Goal: Task Accomplishment & Management: Use online tool/utility

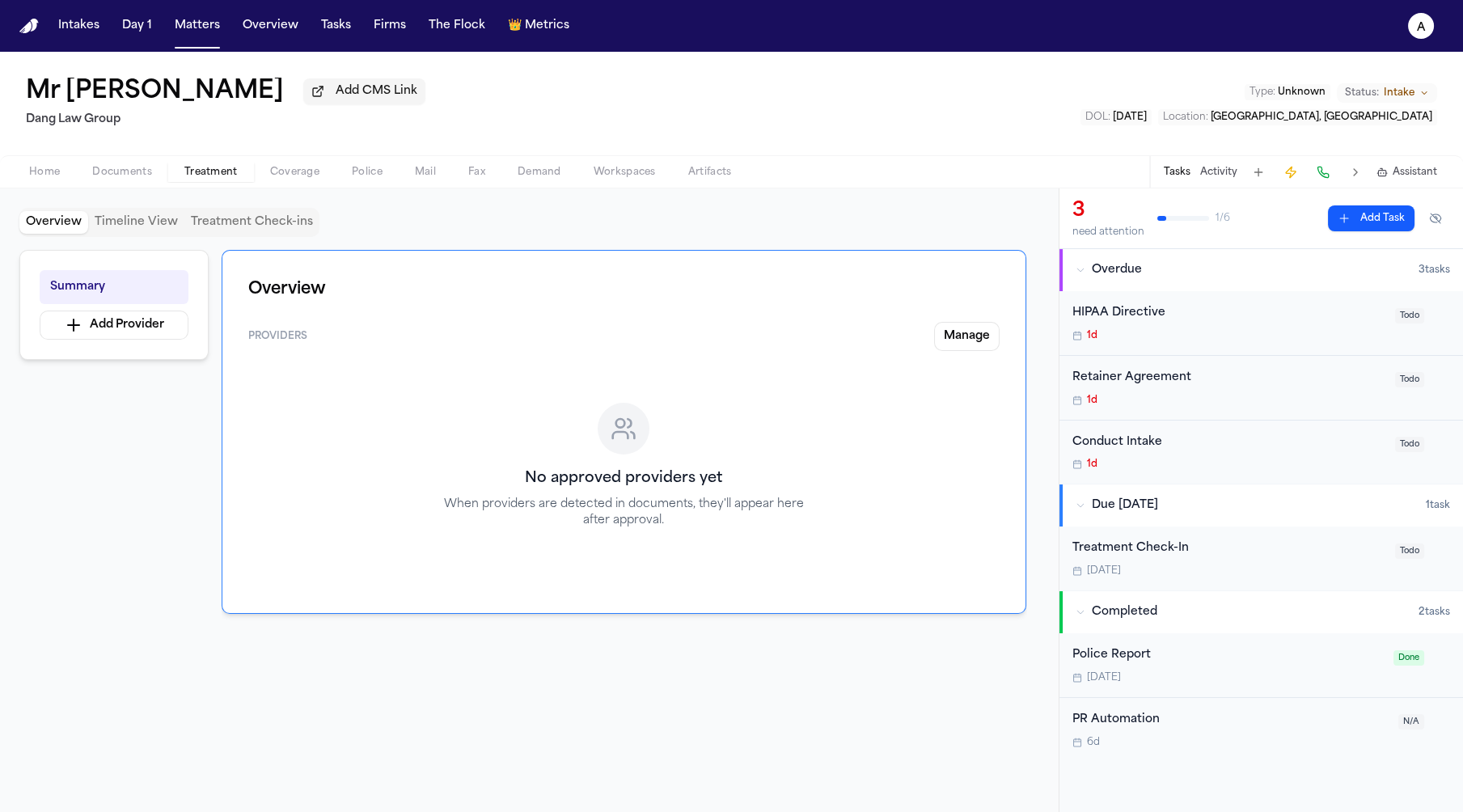
click at [209, 178] on span "Treatment" at bounding box center [211, 172] width 54 height 13
click at [111, 175] on span "Documents" at bounding box center [122, 172] width 60 height 13
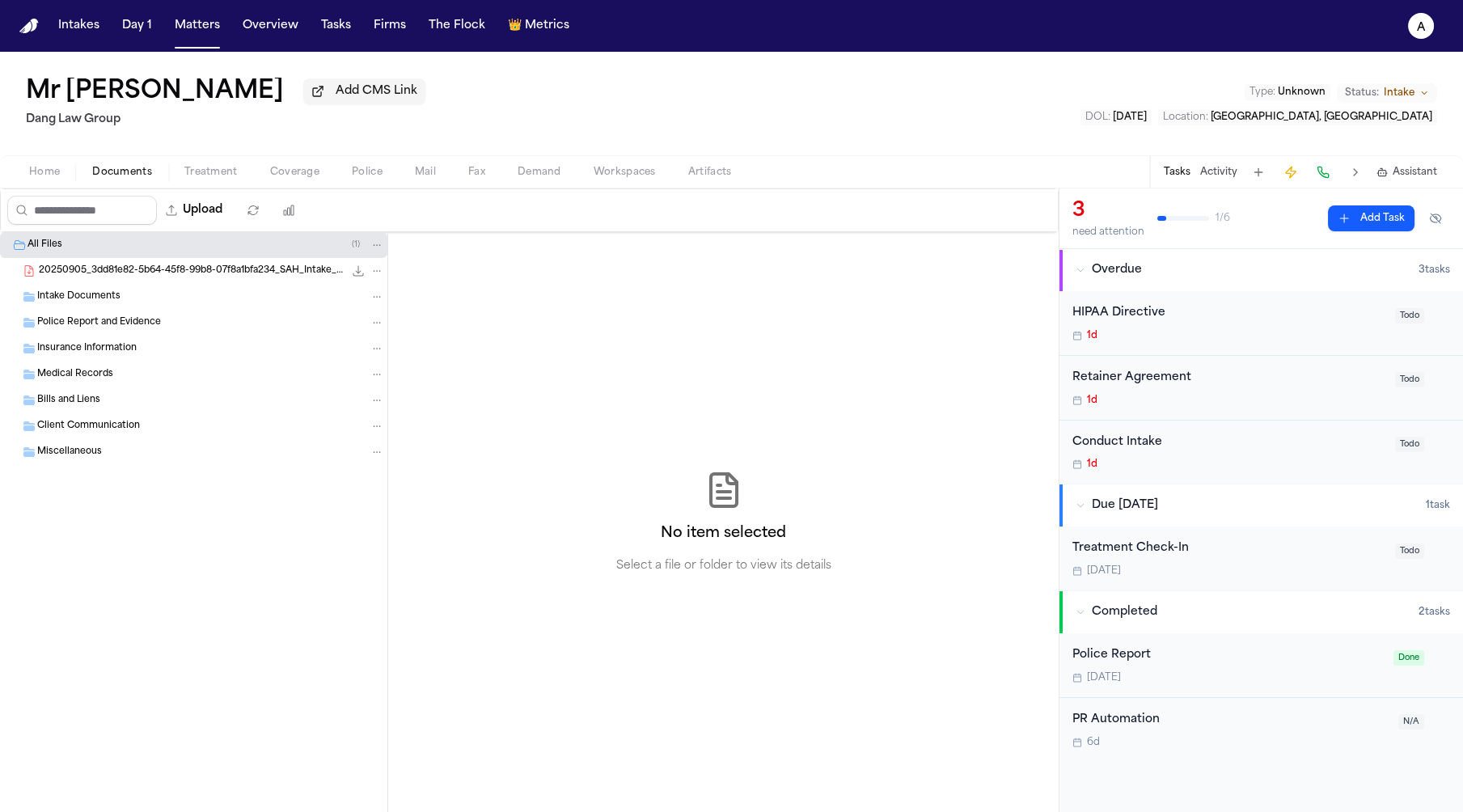
click at [368, 178] on span "Police" at bounding box center [367, 172] width 31 height 13
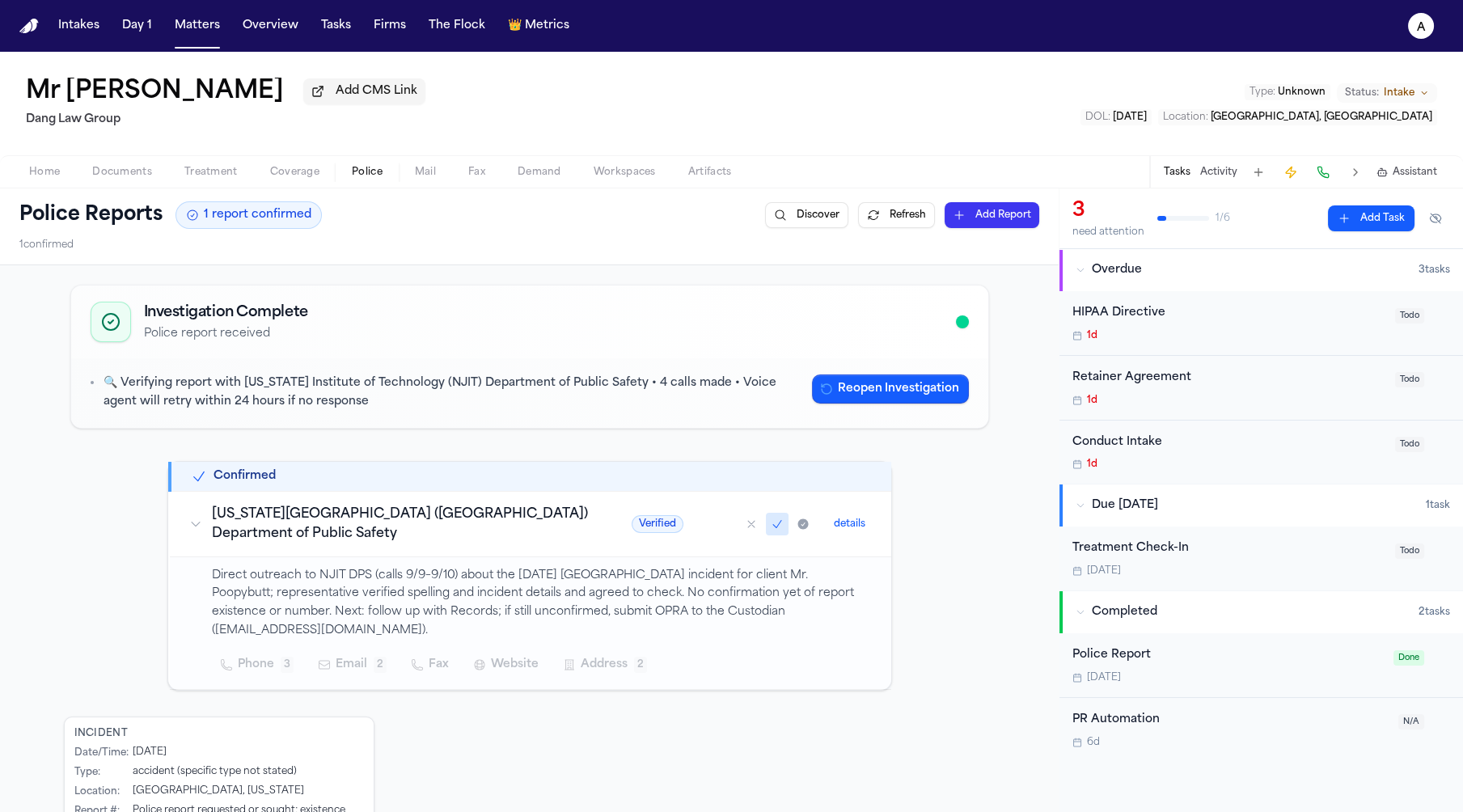
click at [852, 532] on button "details" at bounding box center [849, 524] width 45 height 19
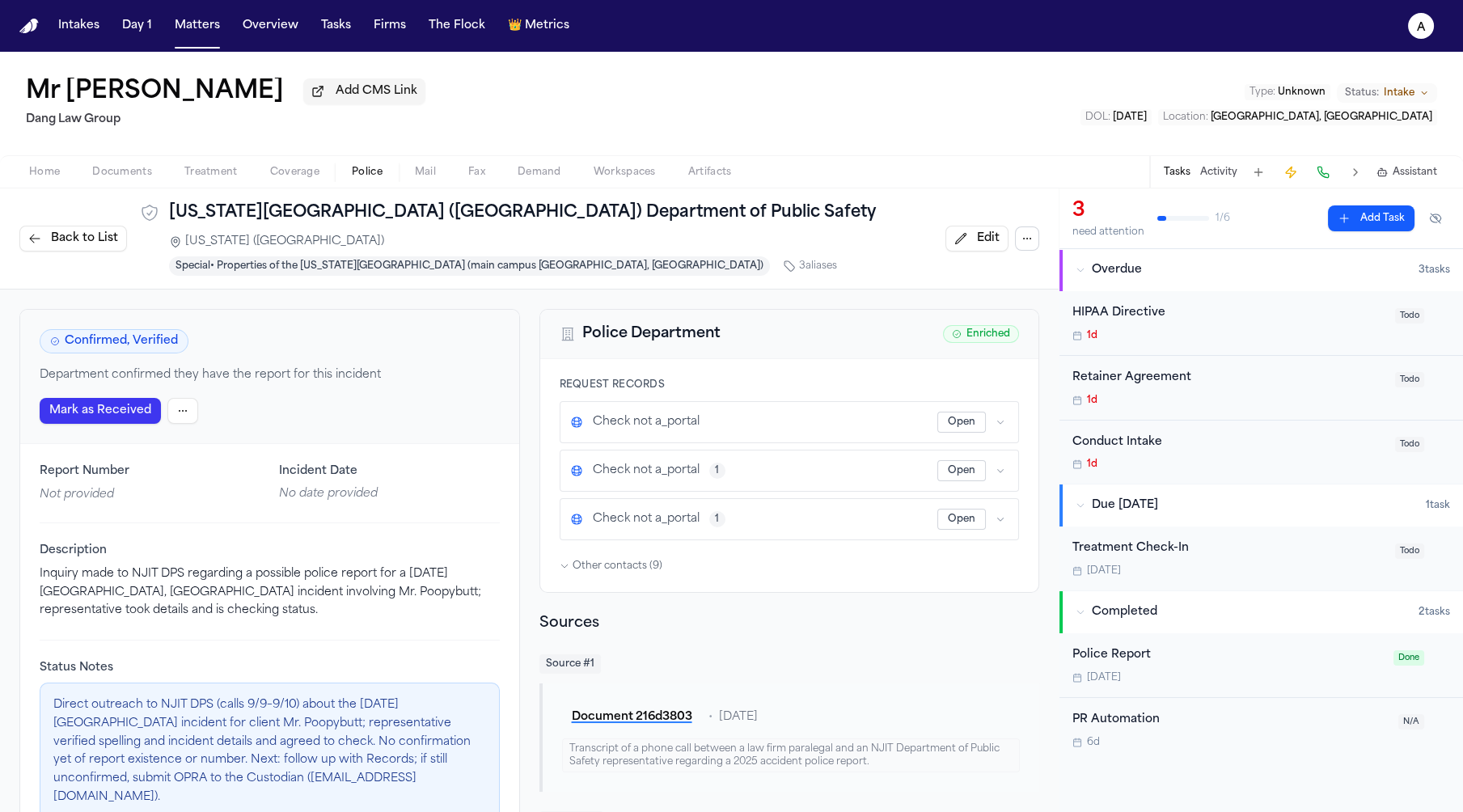
click at [167, 386] on html "Intakes Day 1 Matters Overview Tasks Firms The Flock 👑 Metrics a Mr Poopybutt A…" at bounding box center [731, 406] width 1463 height 812
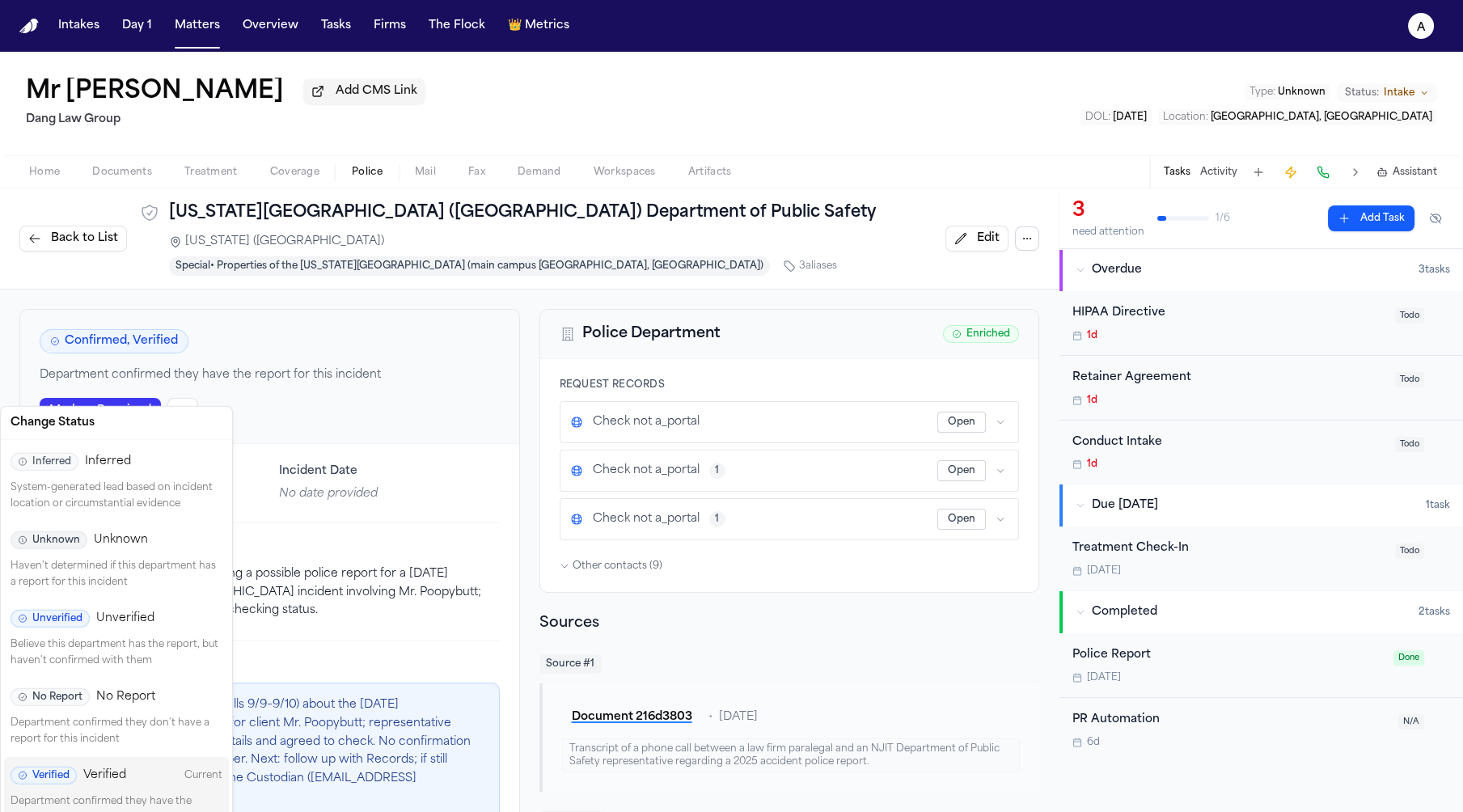
click at [75, 614] on span "Unverified" at bounding box center [50, 618] width 79 height 18
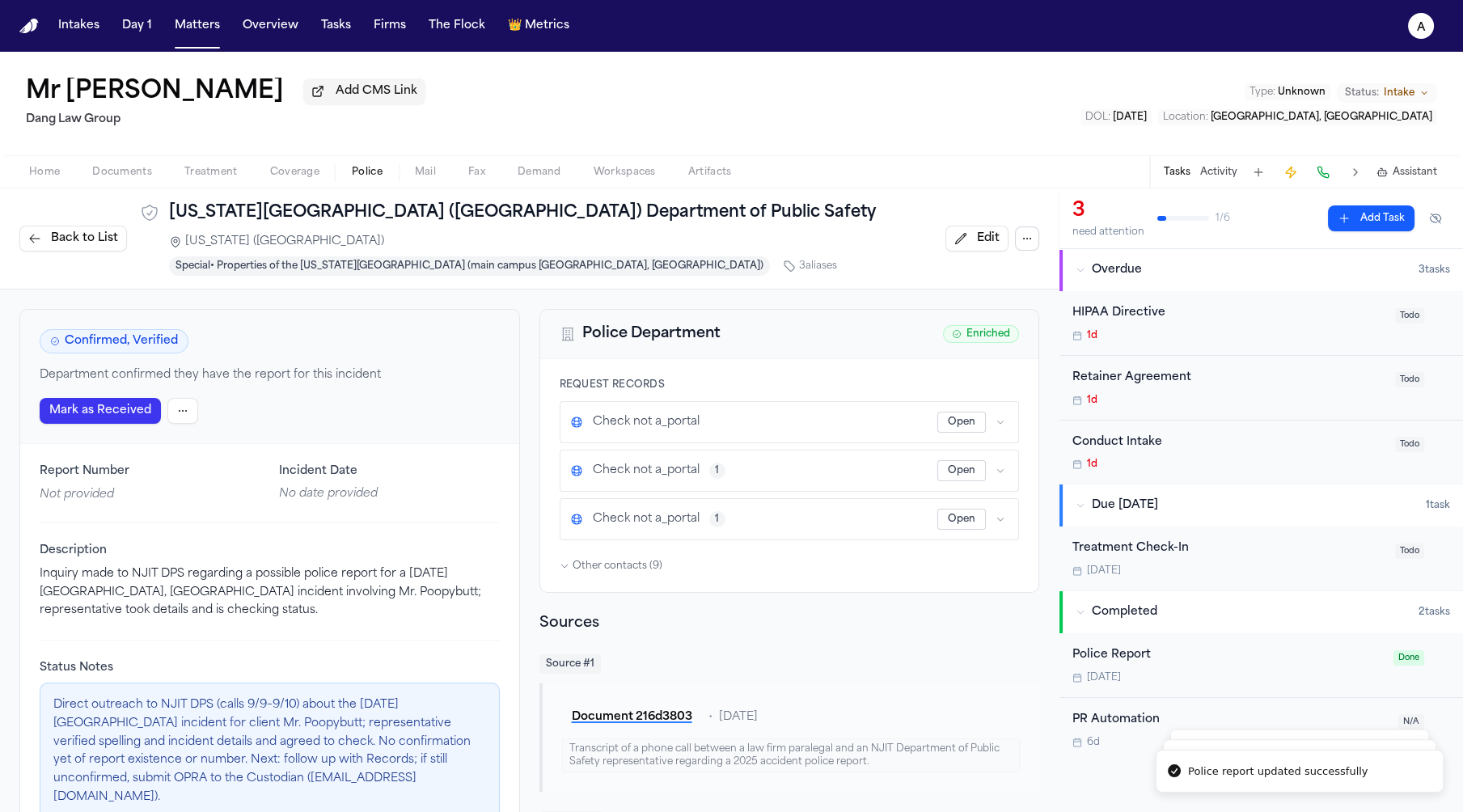
click at [102, 237] on span "Back to List" at bounding box center [84, 238] width 67 height 16
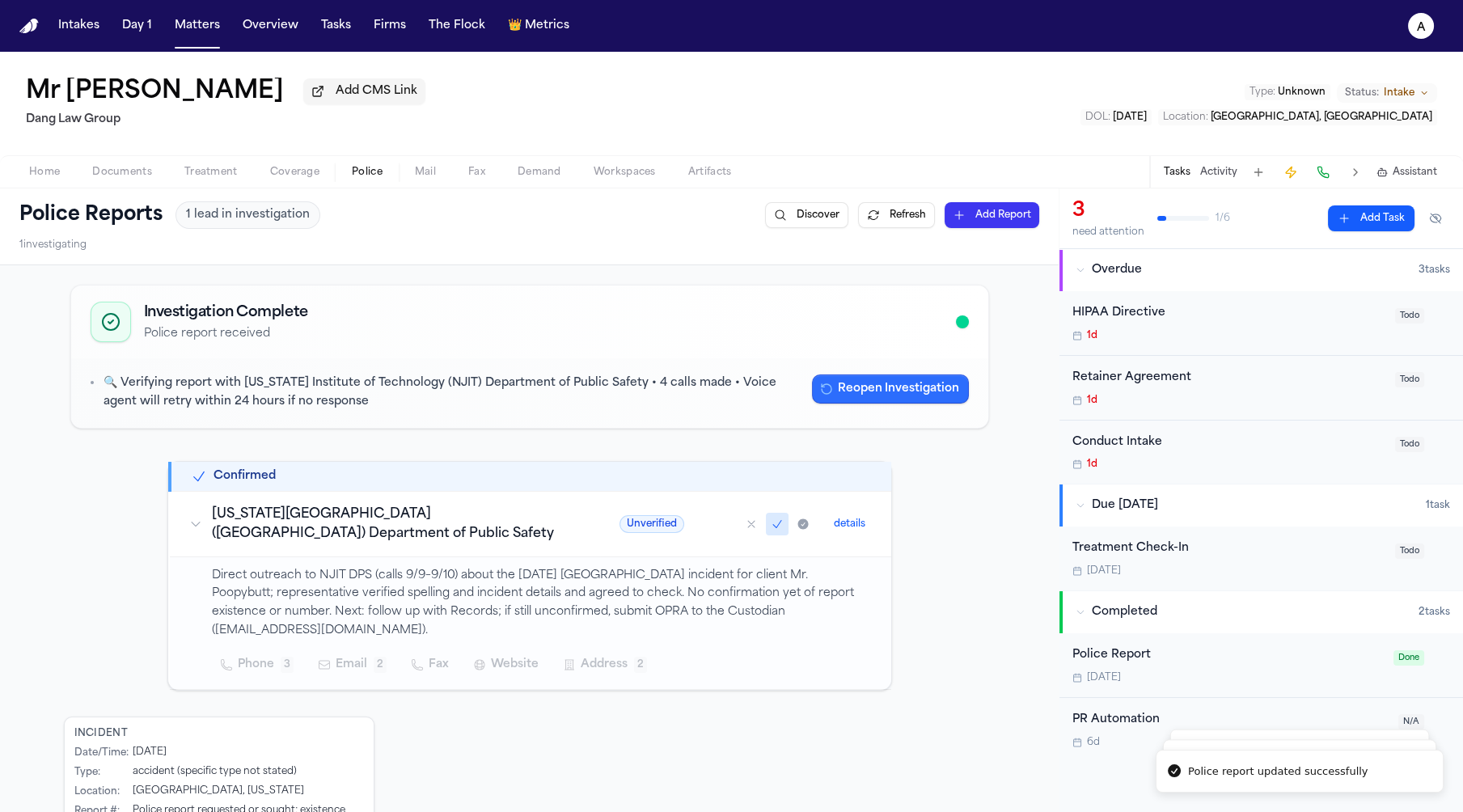
click at [875, 385] on button "Reopen Investigation" at bounding box center [890, 389] width 157 height 29
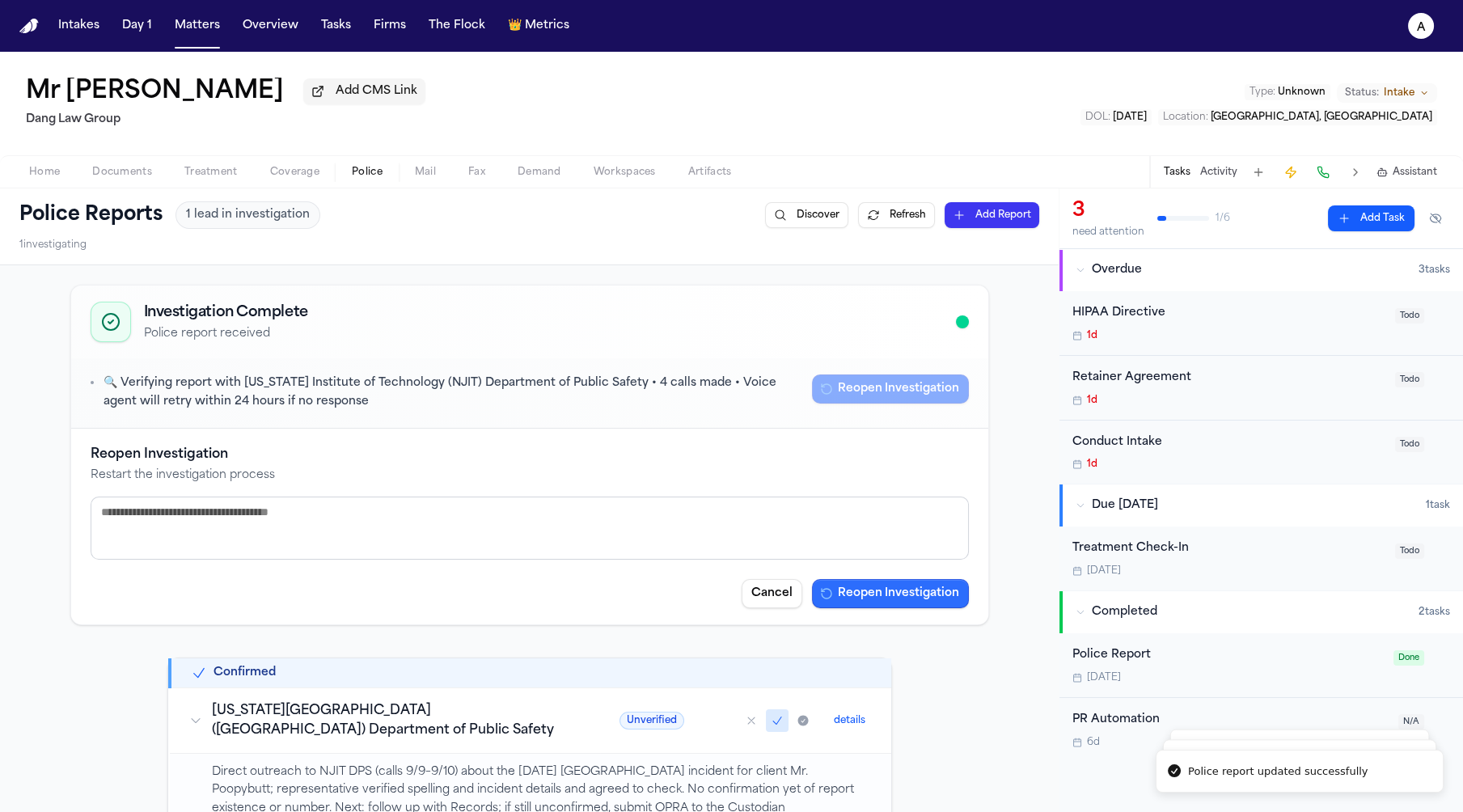
click at [888, 594] on button "Reopen Investigation" at bounding box center [890, 593] width 157 height 29
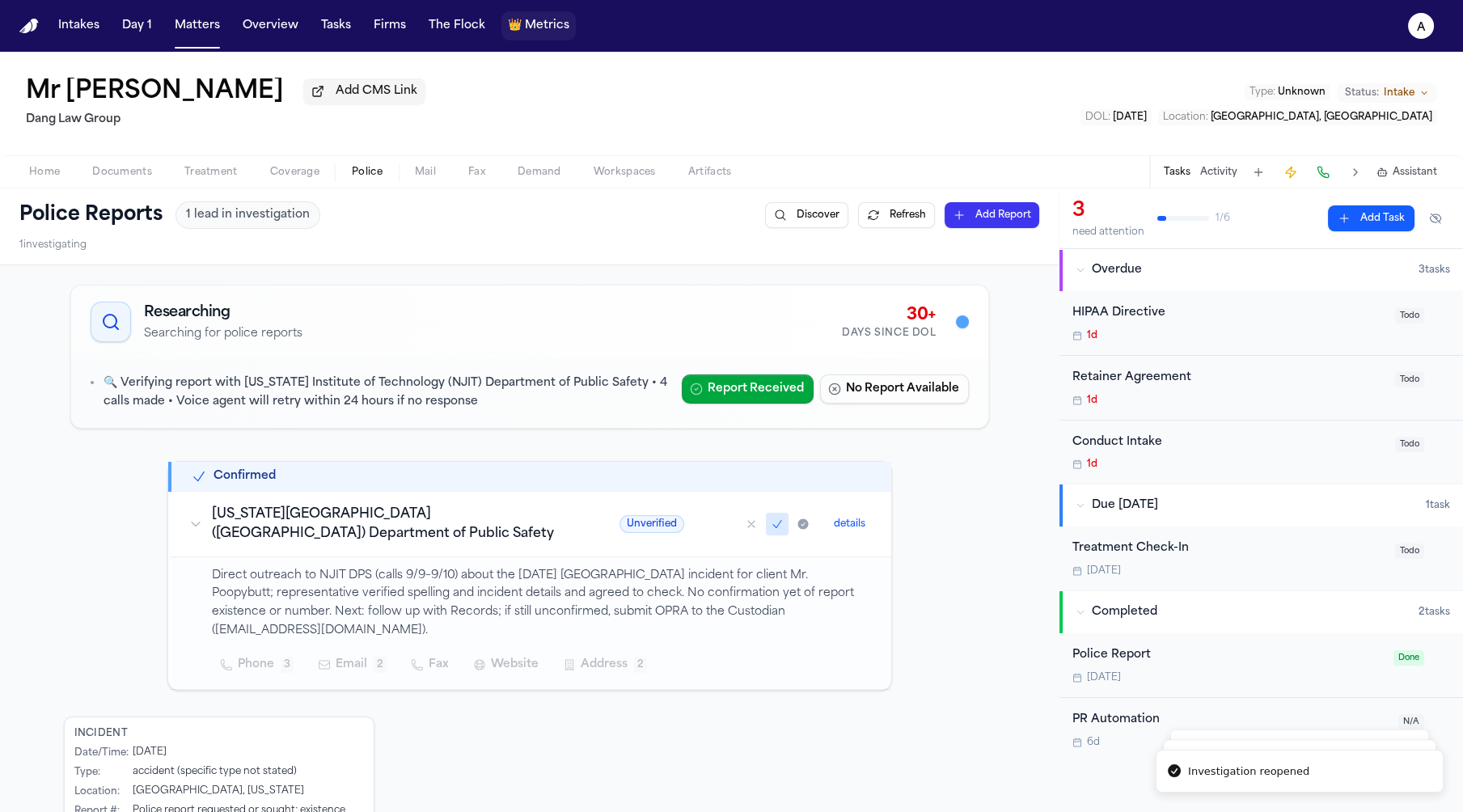
click at [529, 38] on button "👑 Metrics" at bounding box center [538, 26] width 75 height 29
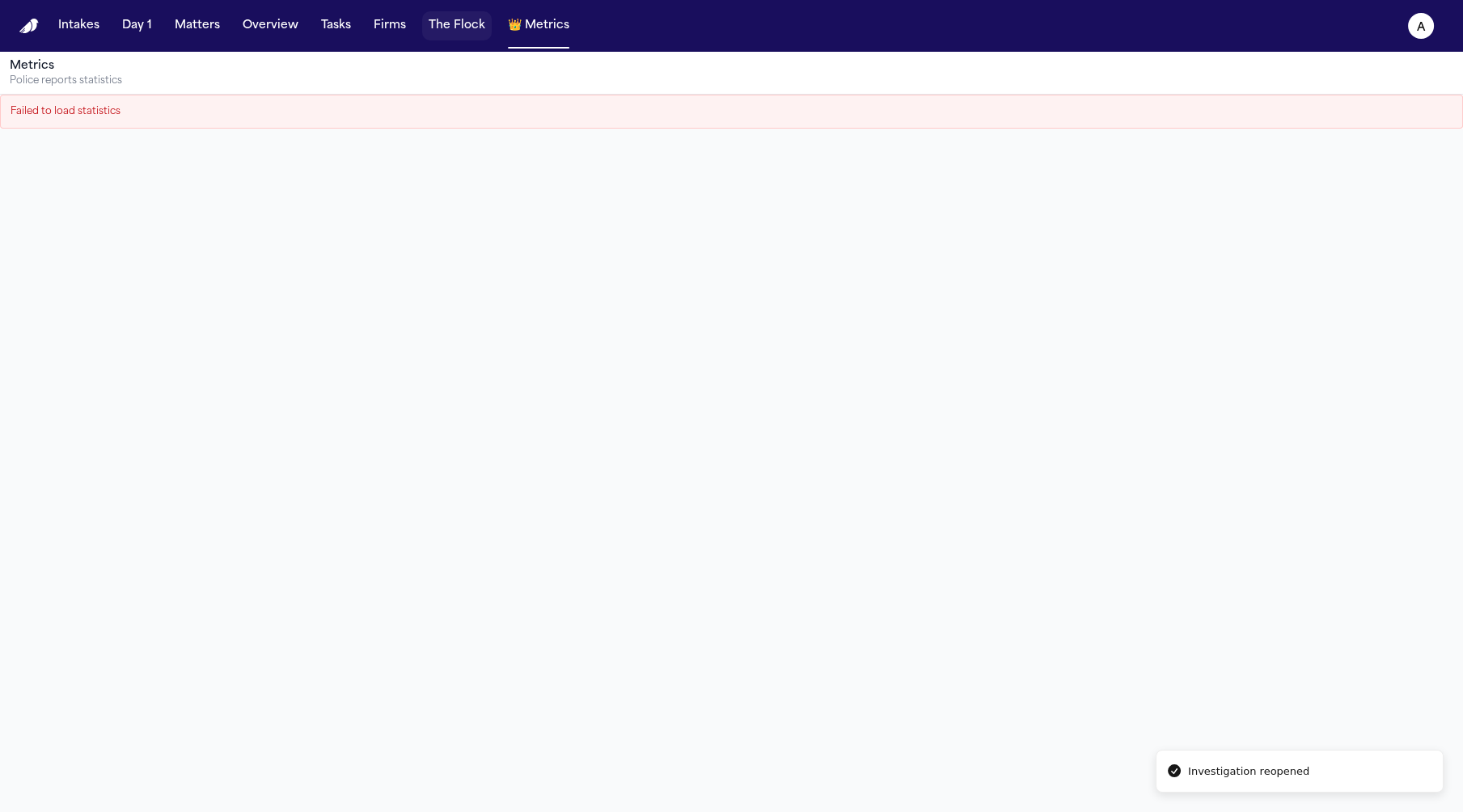
click at [478, 26] on button "The Flock" at bounding box center [457, 26] width 69 height 29
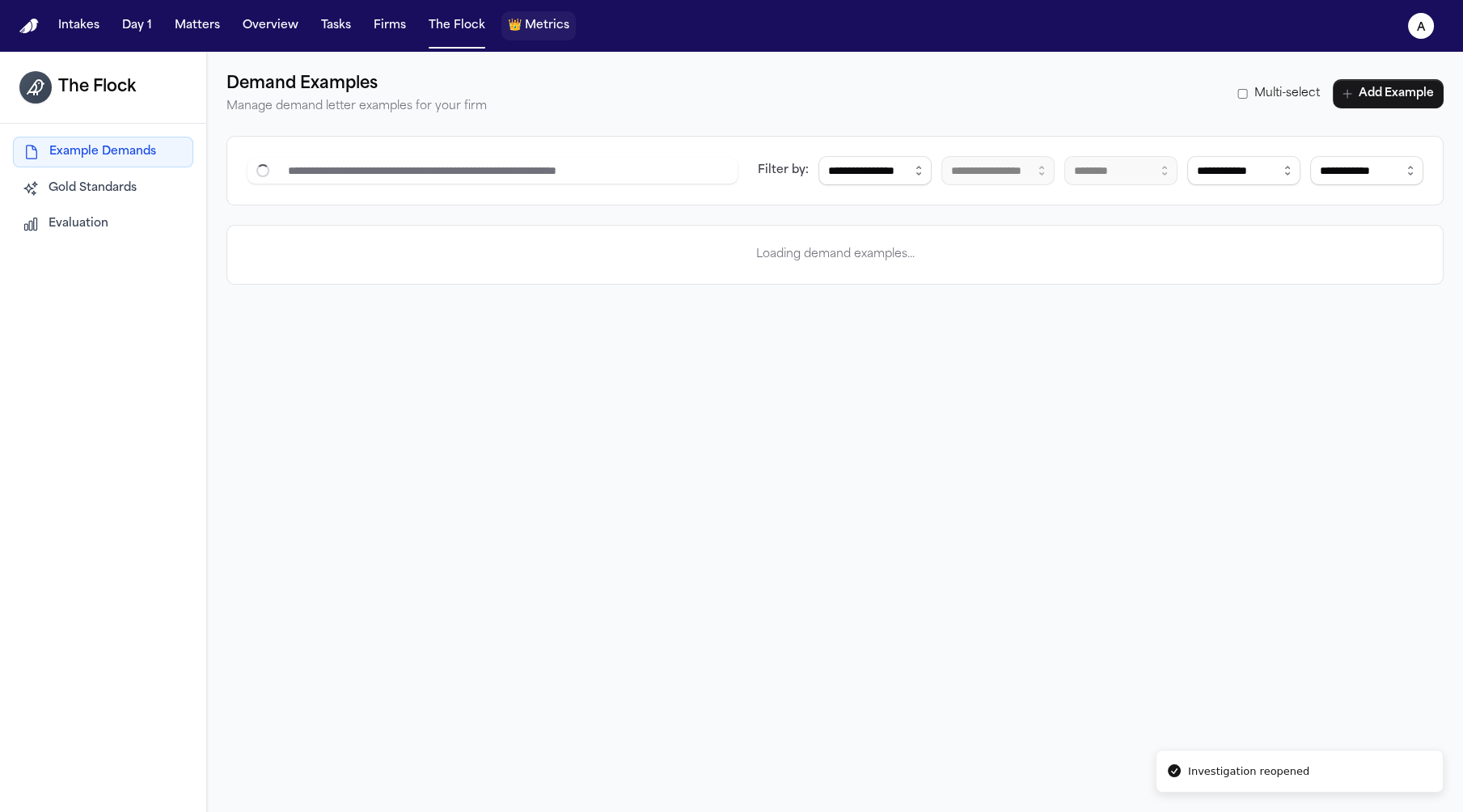
click at [530, 30] on span "Metrics" at bounding box center [547, 26] width 45 height 16
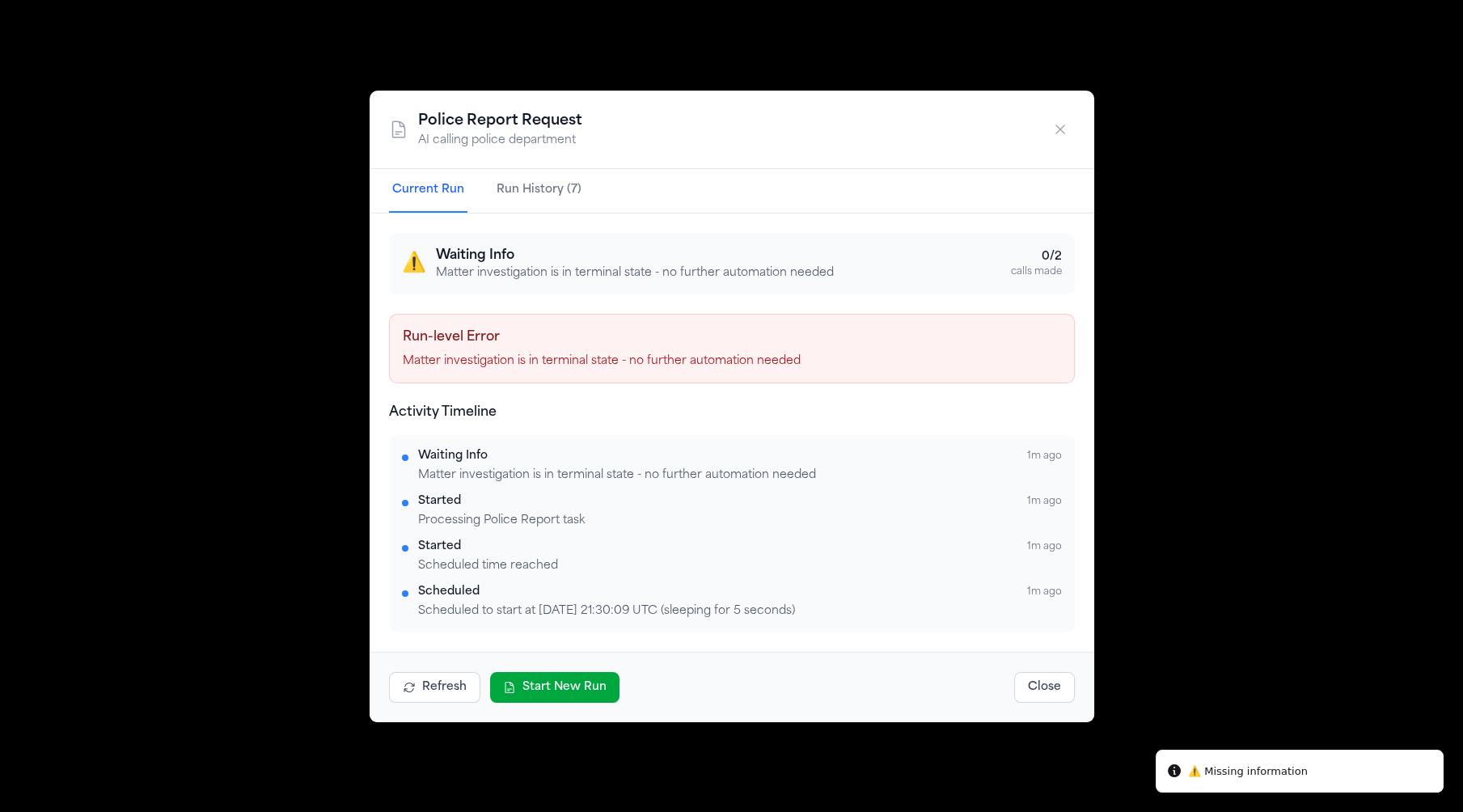
click at [567, 693] on button "Start New Run" at bounding box center [554, 687] width 129 height 31
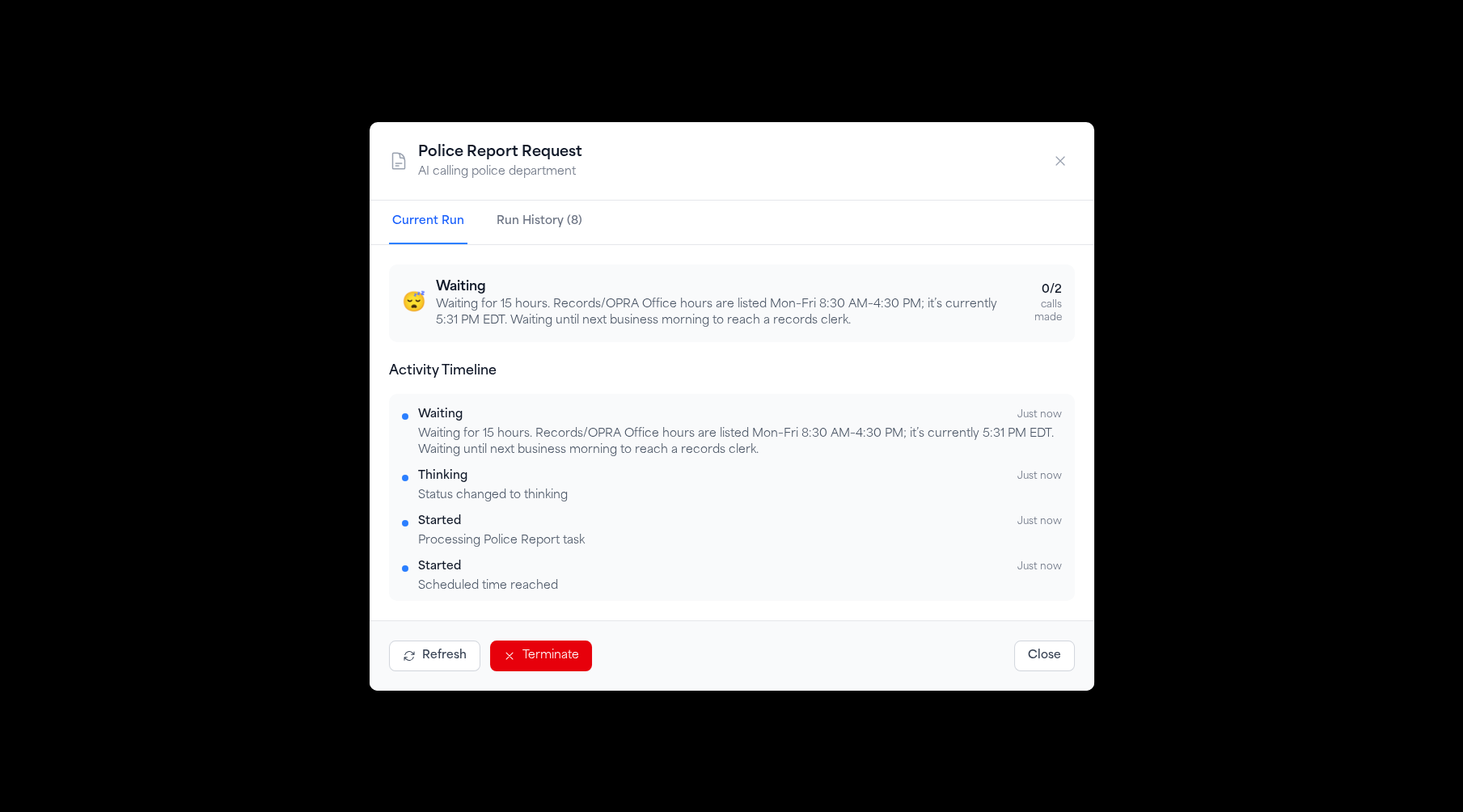
click at [1064, 156] on icon "button" at bounding box center [1060, 161] width 16 height 16
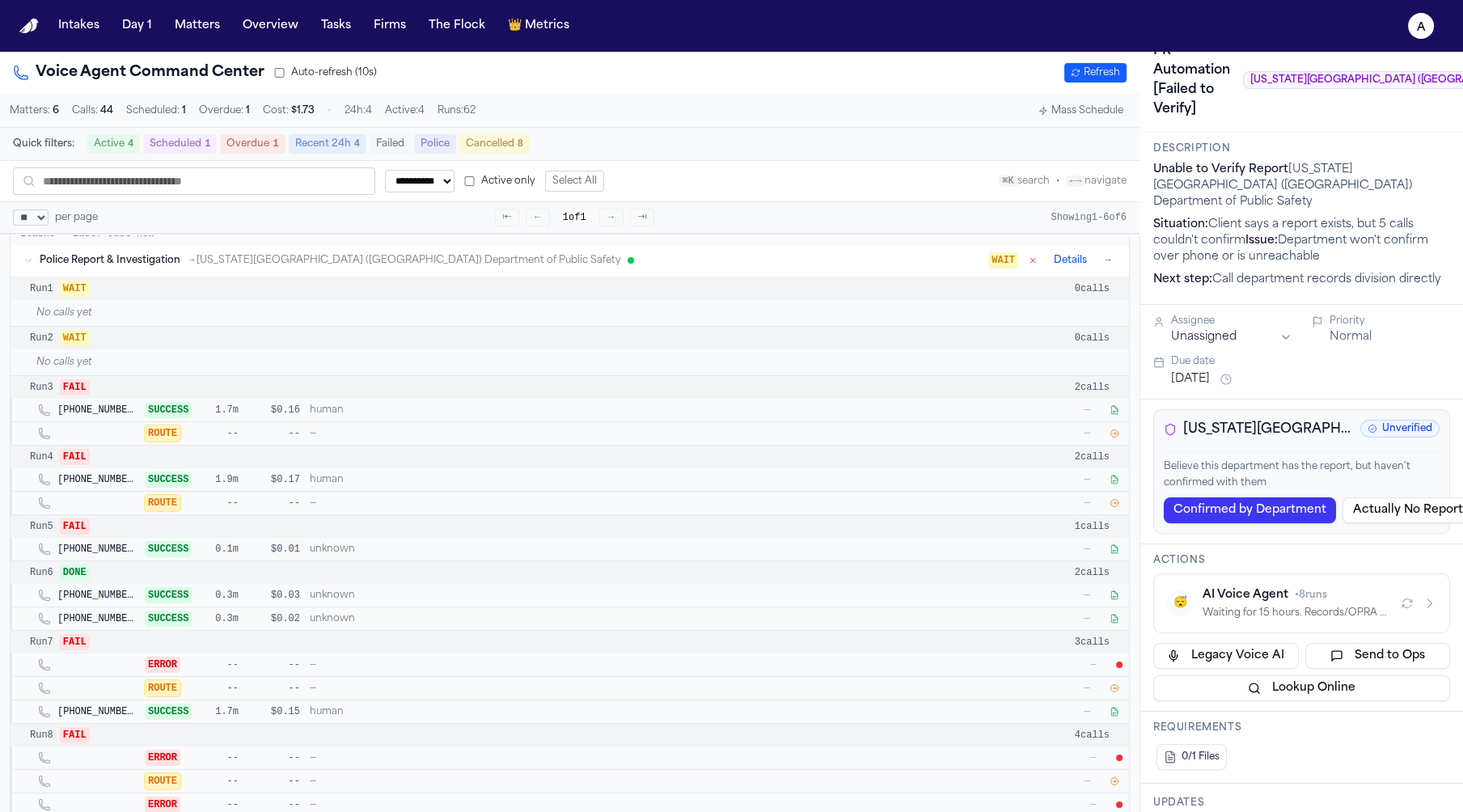
click at [1118, 435] on icon "button" at bounding box center [1114, 433] width 10 height 10
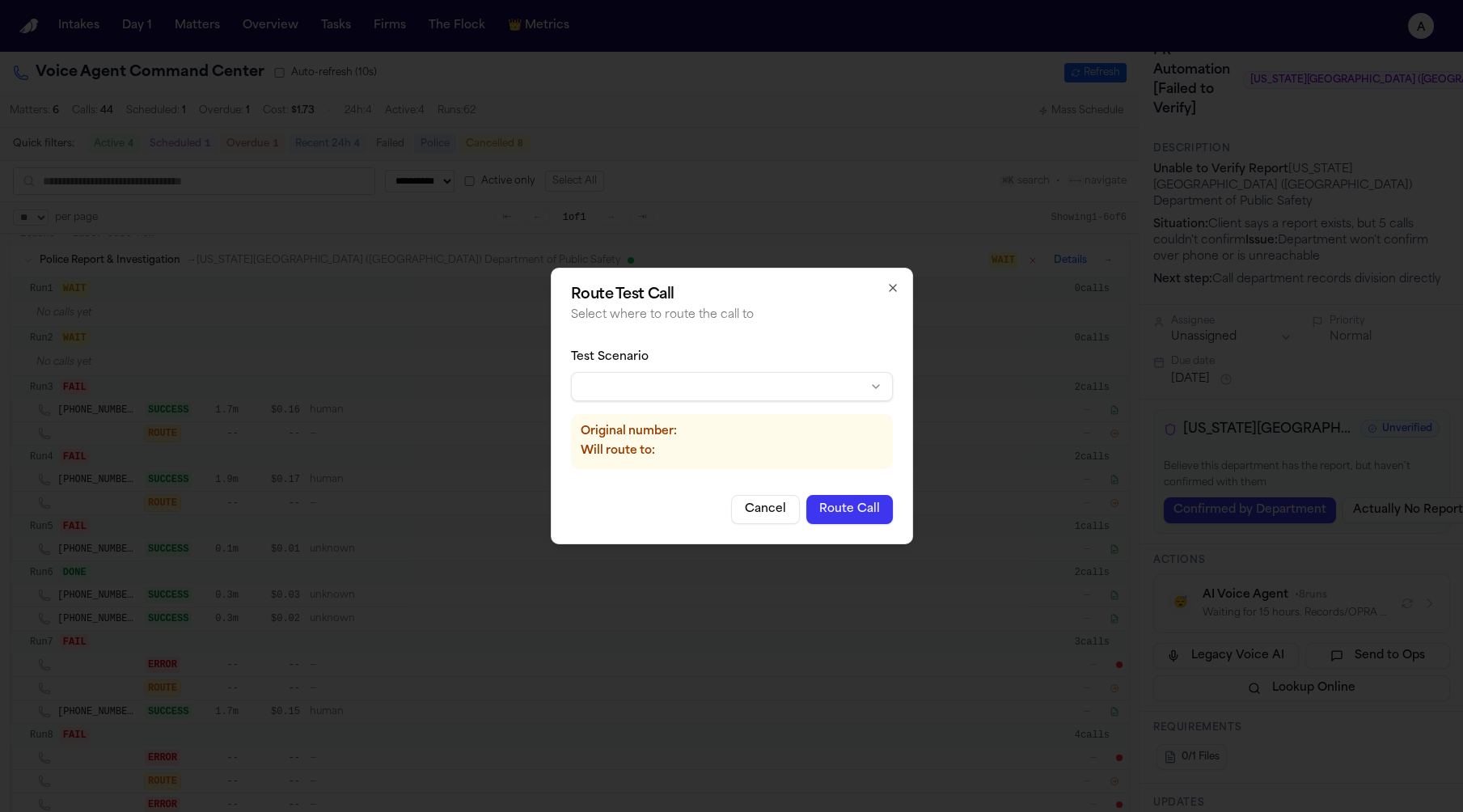
click at [695, 384] on body "**********" at bounding box center [731, 406] width 1463 height 812
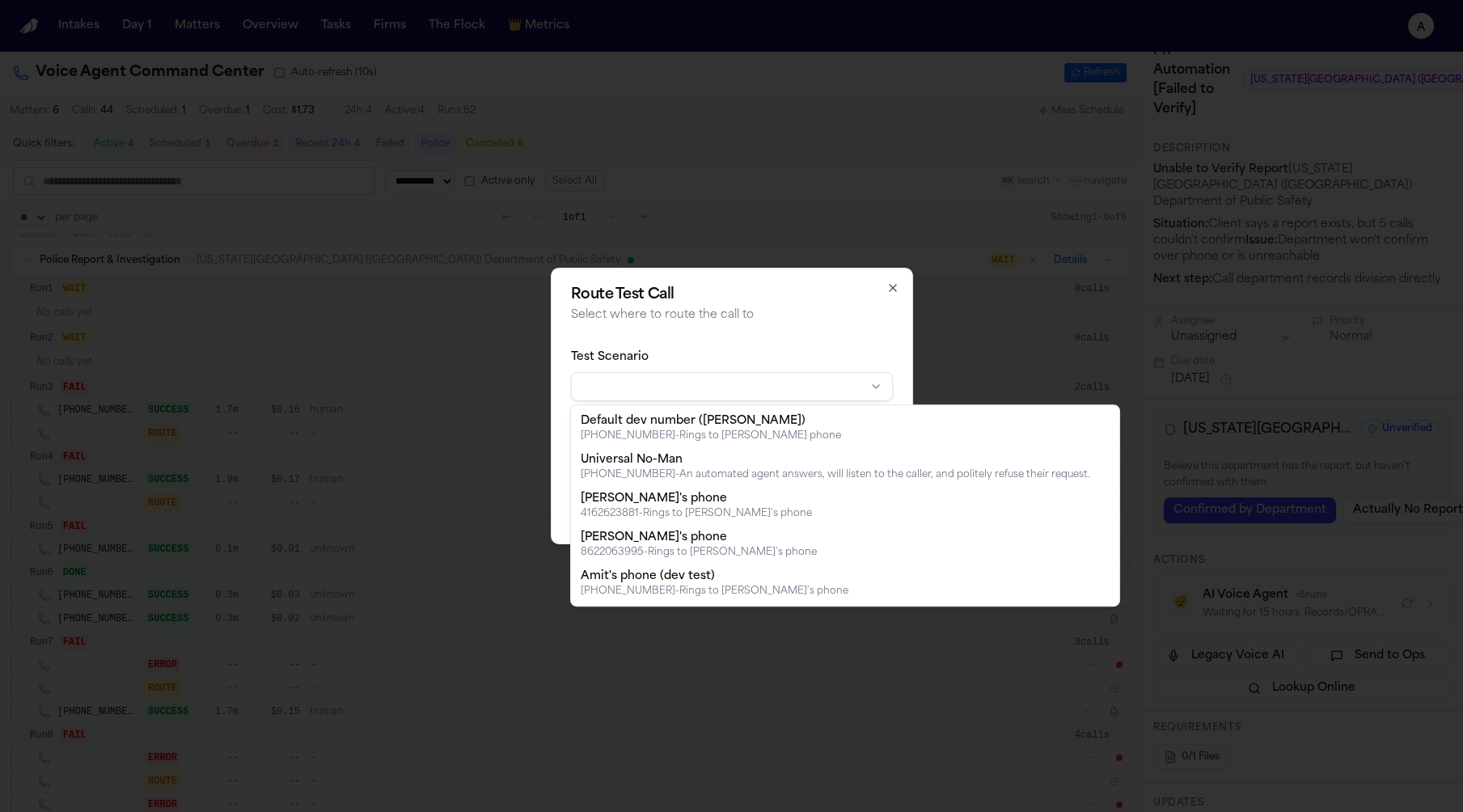
drag, startPoint x: 689, startPoint y: 573, endPoint x: 709, endPoint y: 479, distance: 96.1
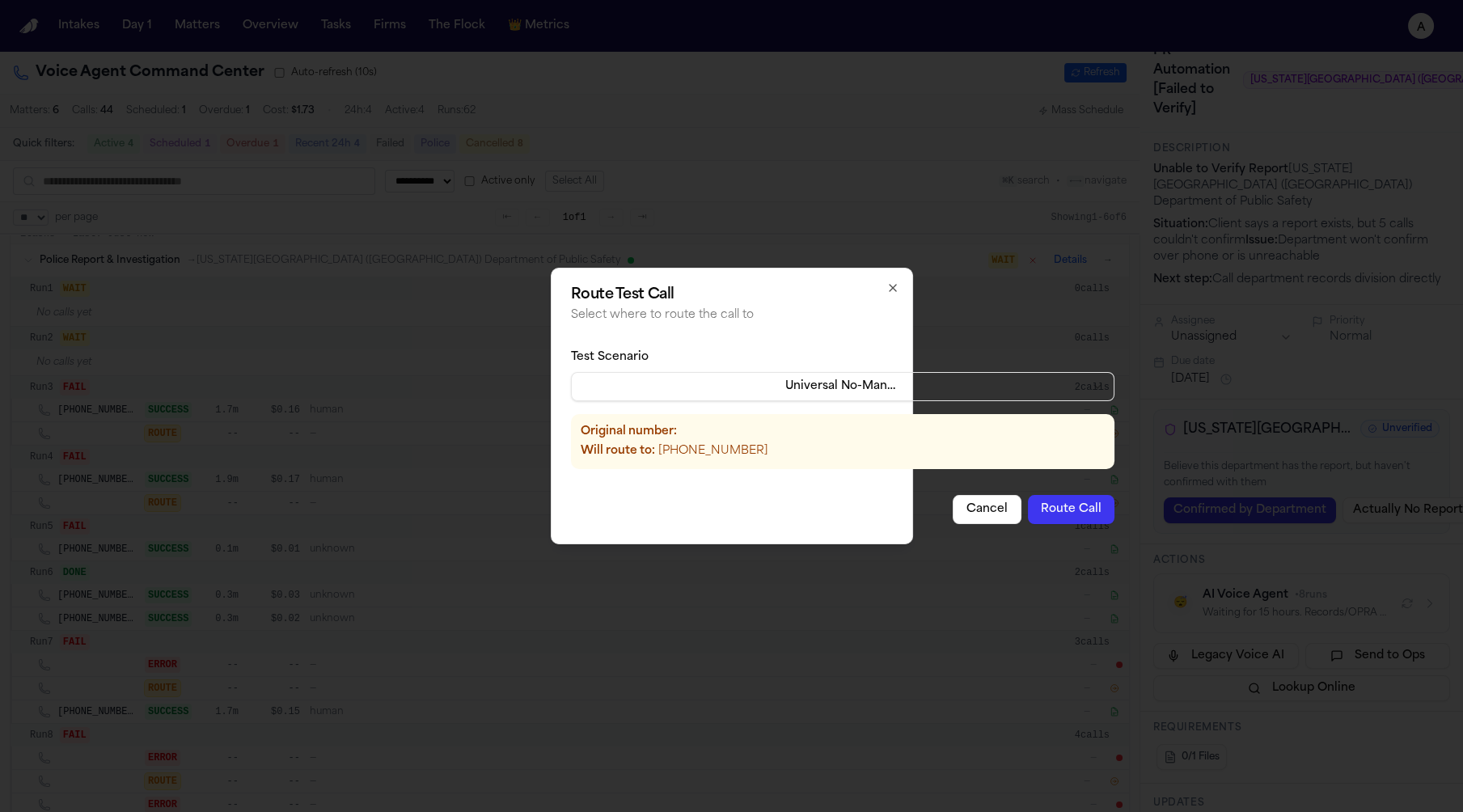
click at [1030, 504] on button "Route Call" at bounding box center [1071, 509] width 86 height 29
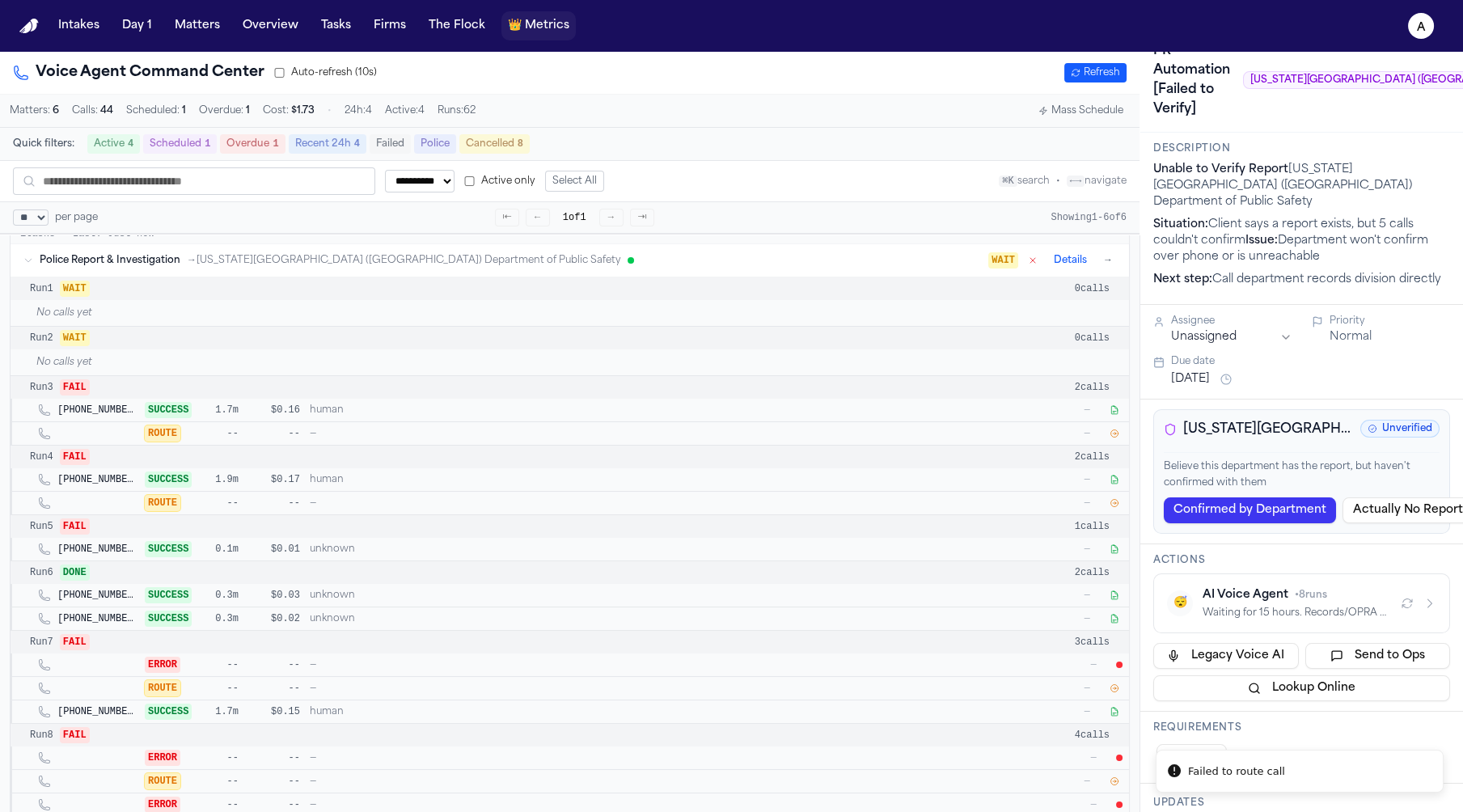
click at [525, 30] on span "Metrics" at bounding box center [547, 26] width 45 height 16
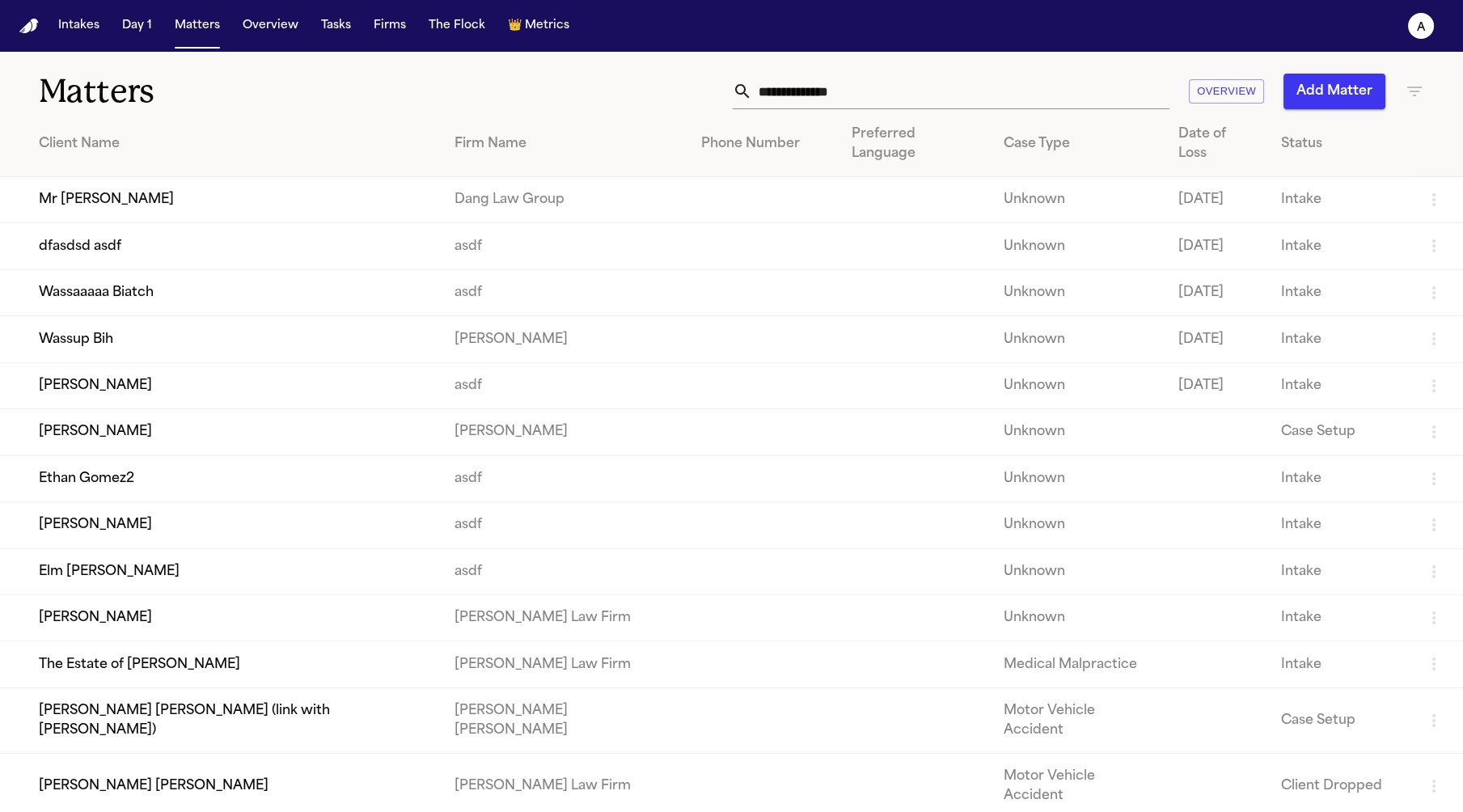
click at [179, 177] on td "Mr Poopybutt" at bounding box center [221, 200] width 442 height 46
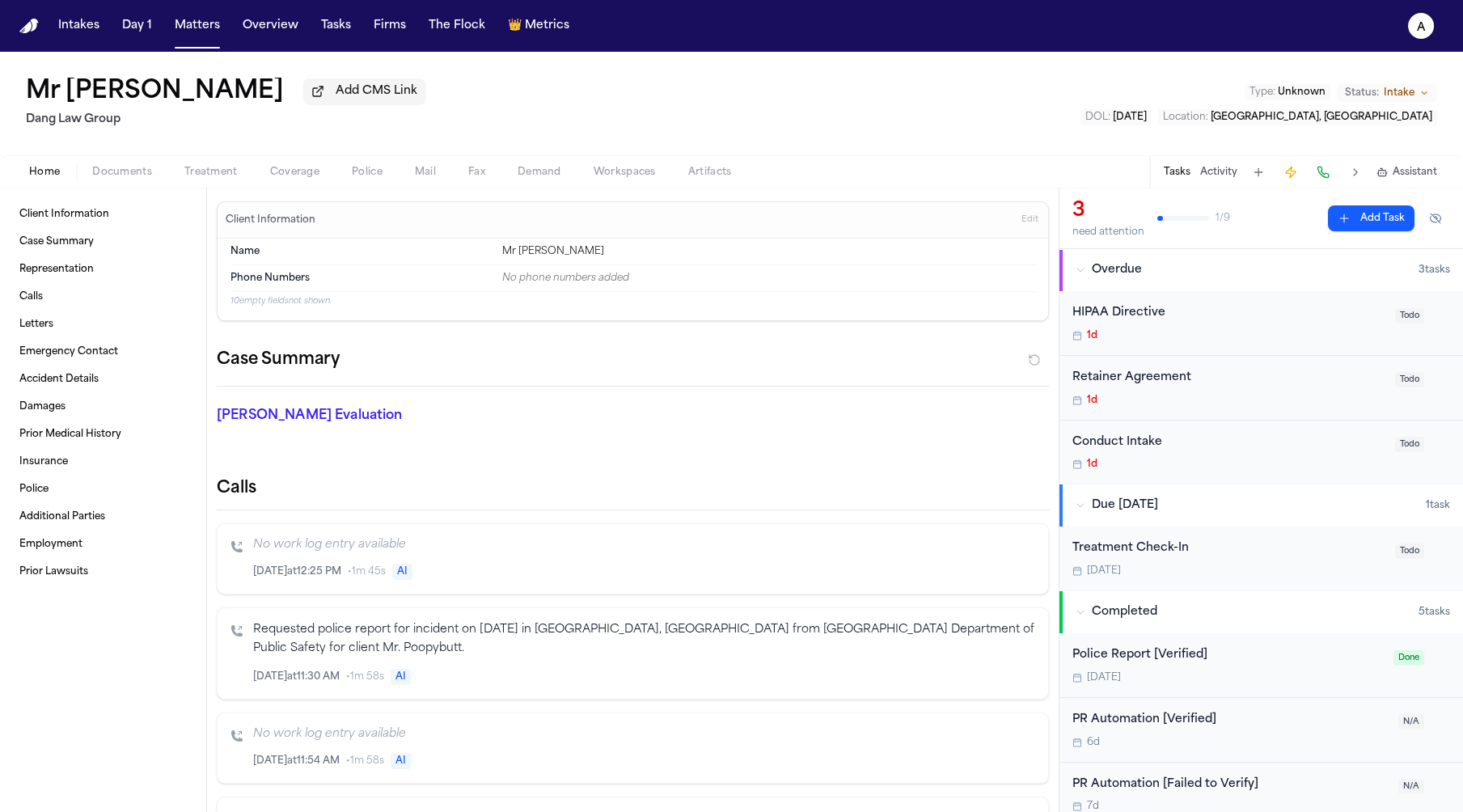
click at [296, 165] on span "Coverage" at bounding box center [295, 172] width 49 height 13
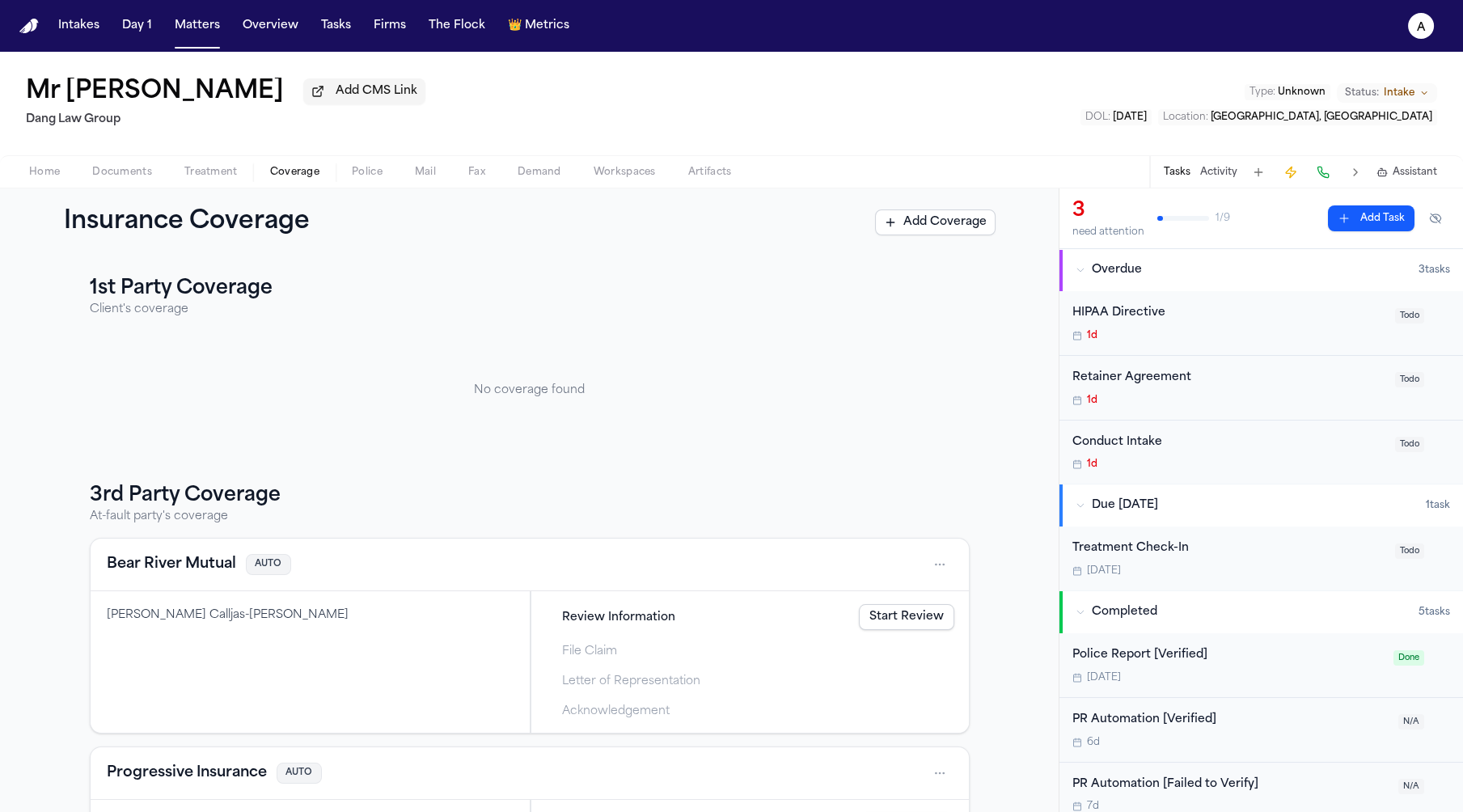
click at [910, 624] on link "Start Review" at bounding box center [906, 617] width 95 height 26
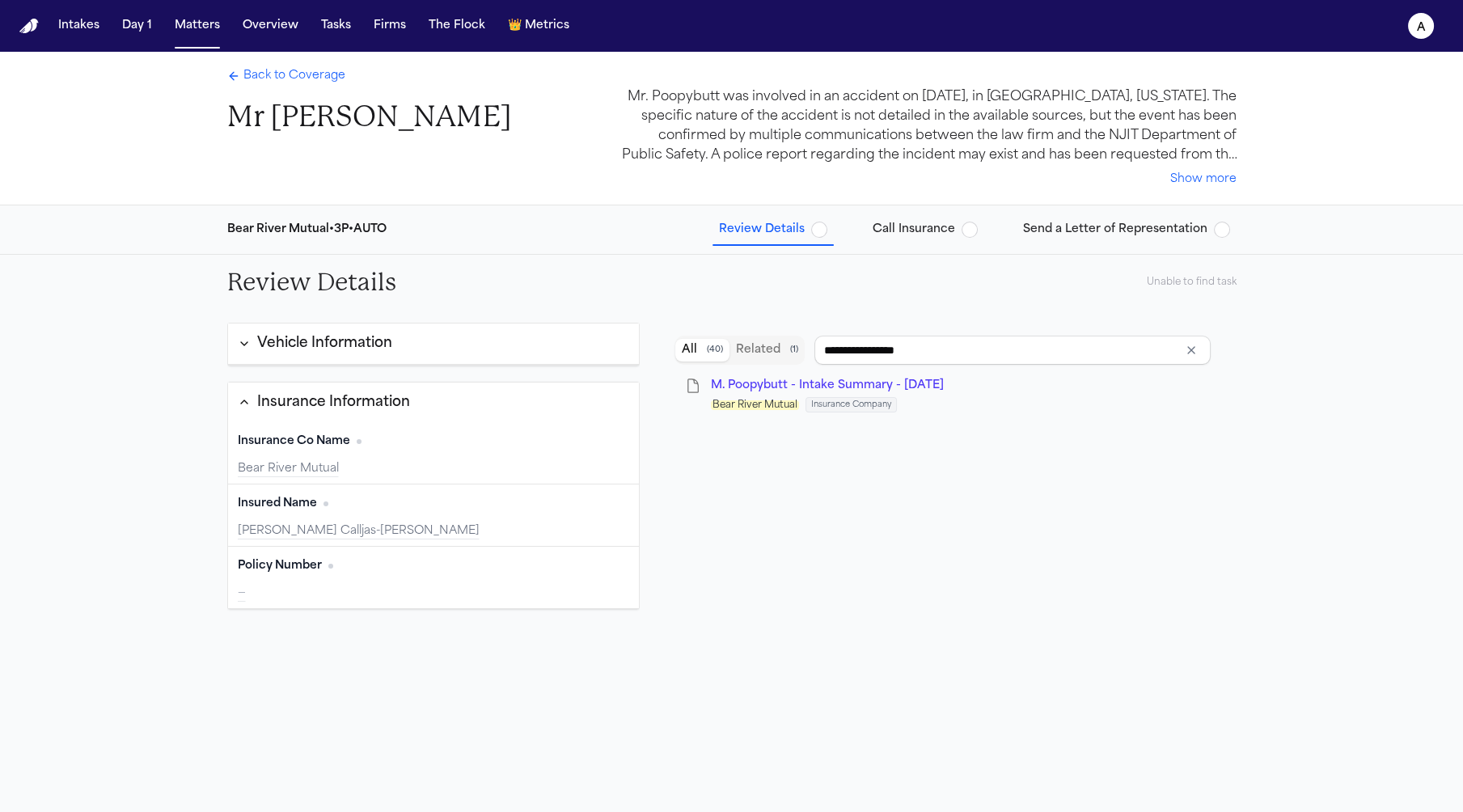
click at [298, 86] on div "Back to Coverage Mr Poopybutt" at bounding box center [369, 101] width 284 height 67
click at [304, 69] on span "Back to Coverage" at bounding box center [295, 76] width 102 height 16
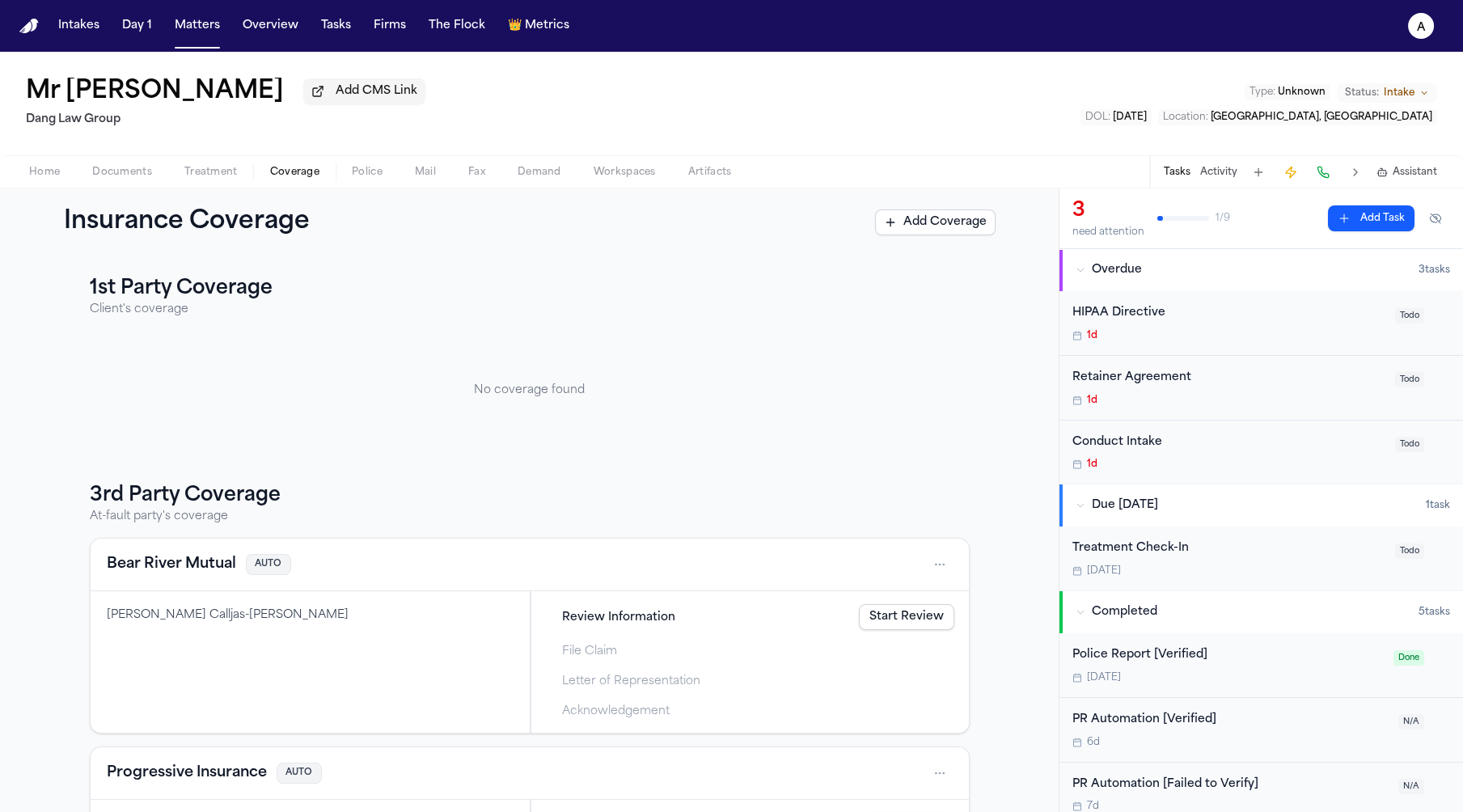
scroll to position [150, 0]
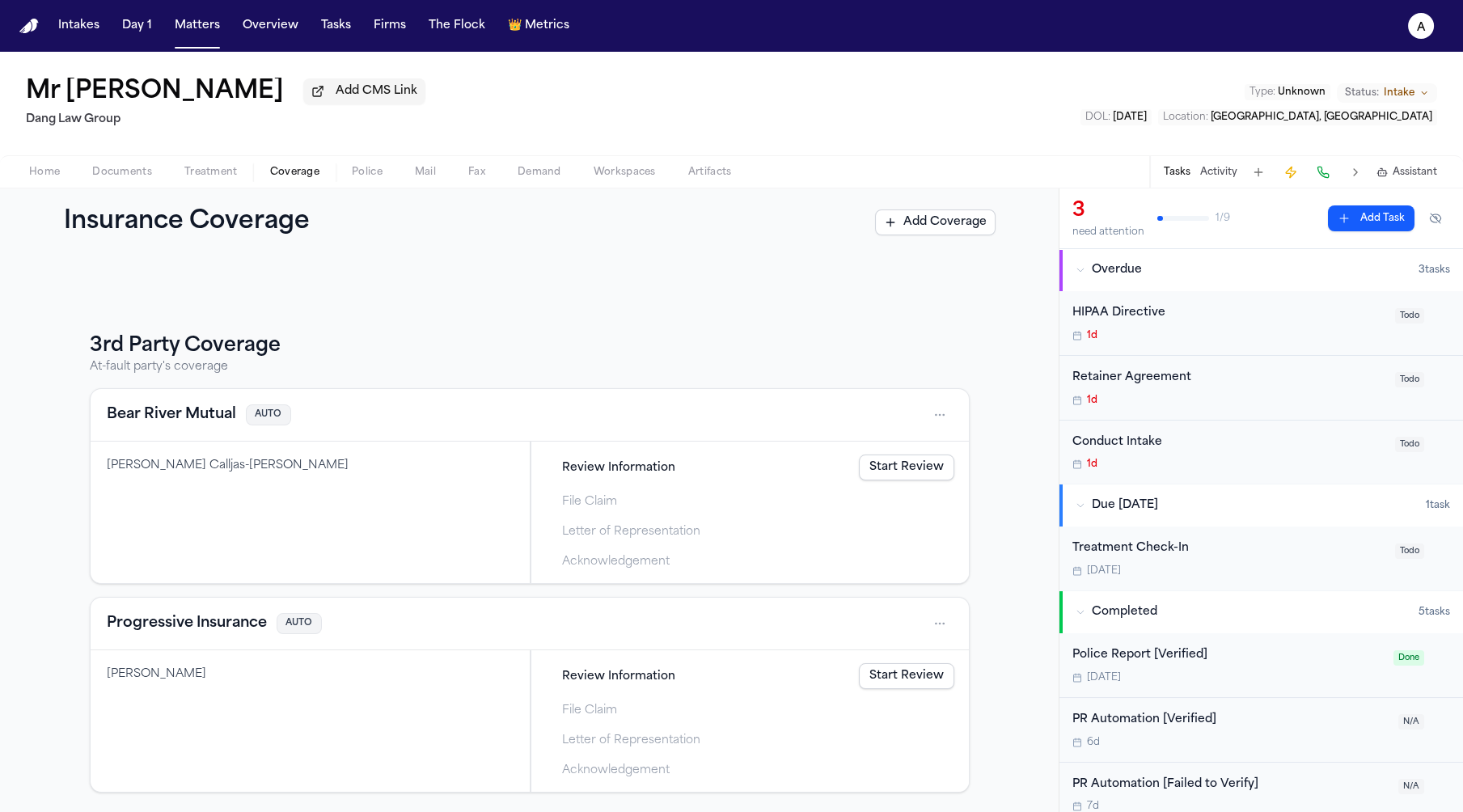
click at [894, 677] on link "Start Review" at bounding box center [906, 676] width 95 height 26
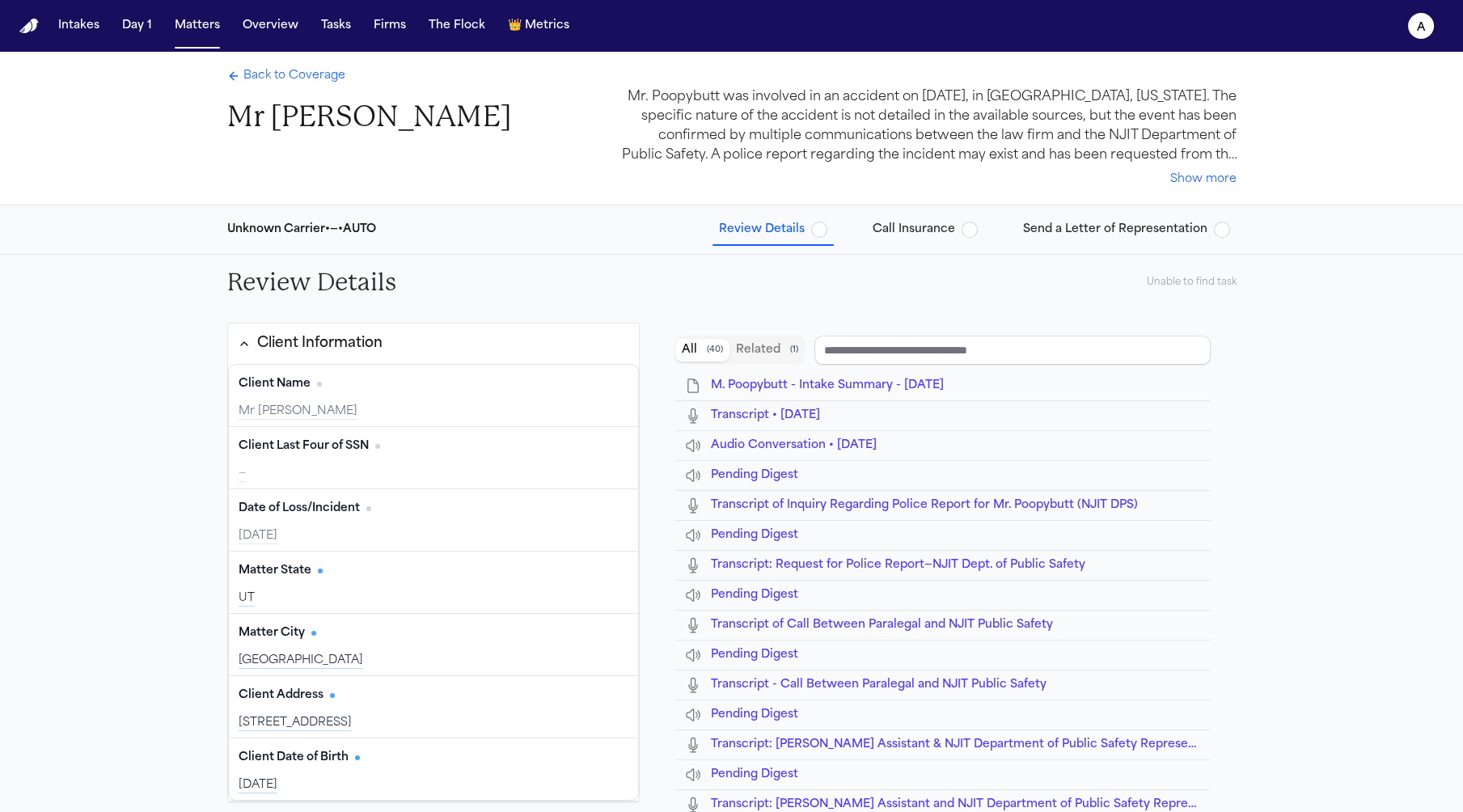
click at [1189, 285] on div "Unable to find task" at bounding box center [1191, 282] width 90 height 13
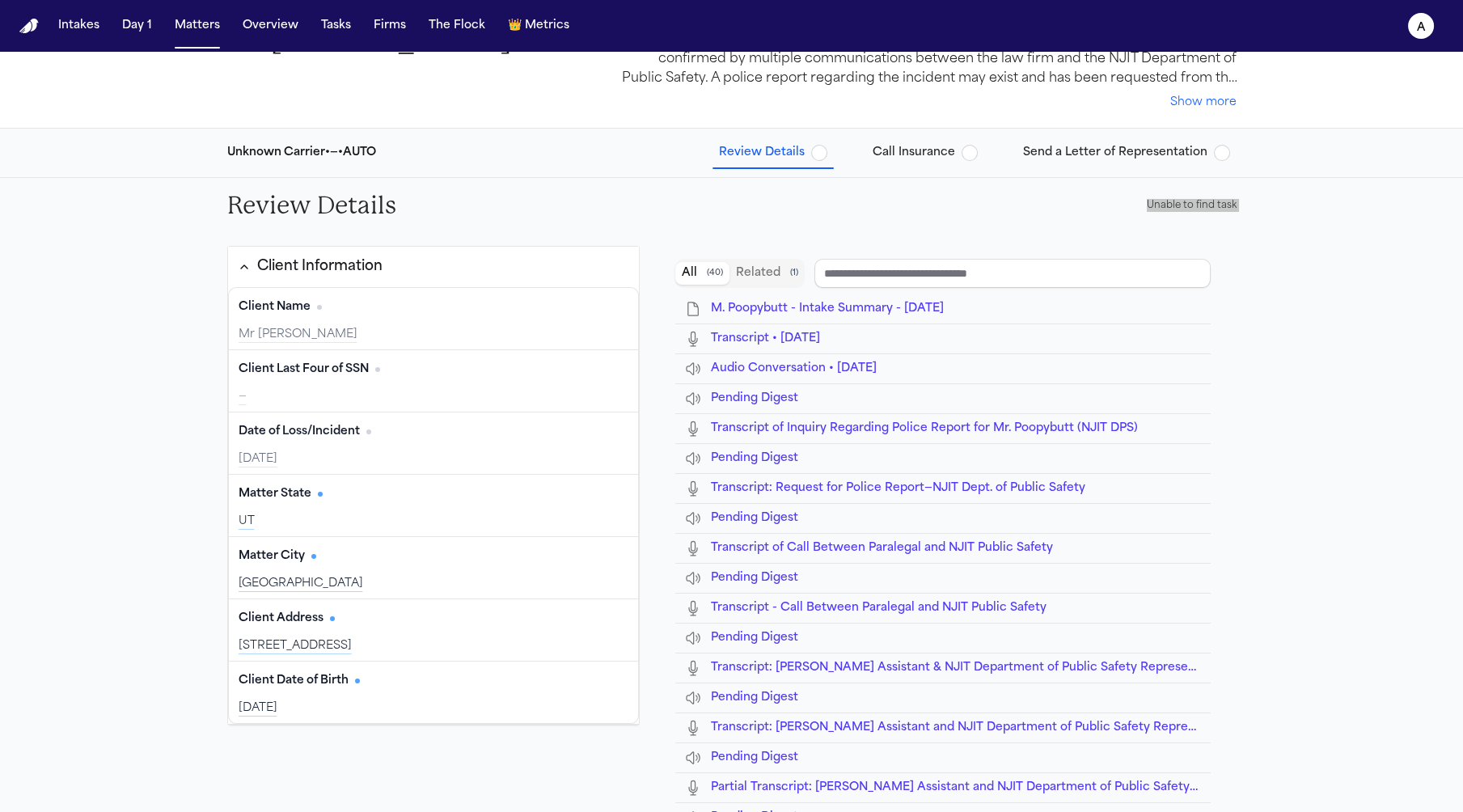
type input "**********"
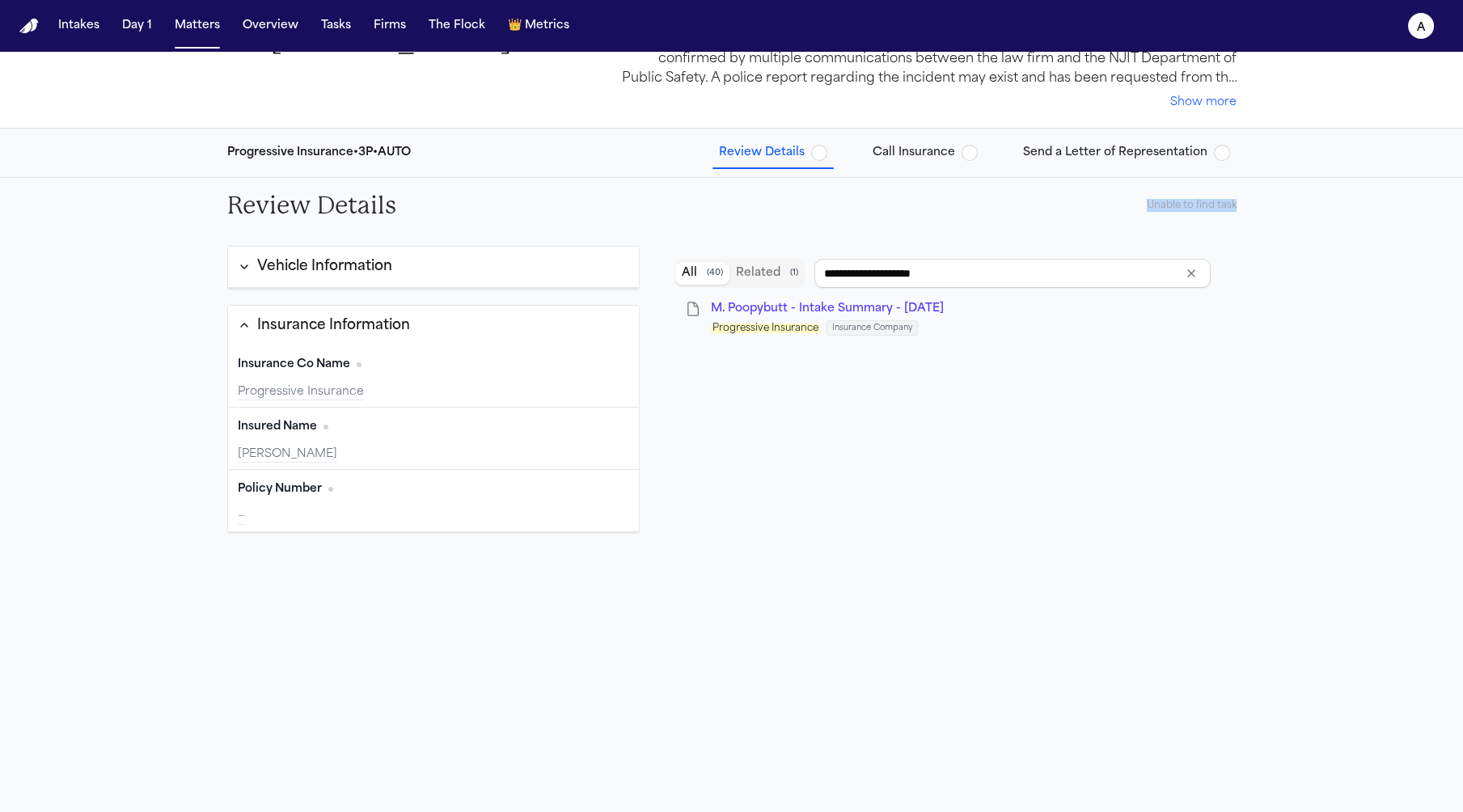
click at [376, 267] on div "Vehicle Information" at bounding box center [325, 267] width 135 height 21
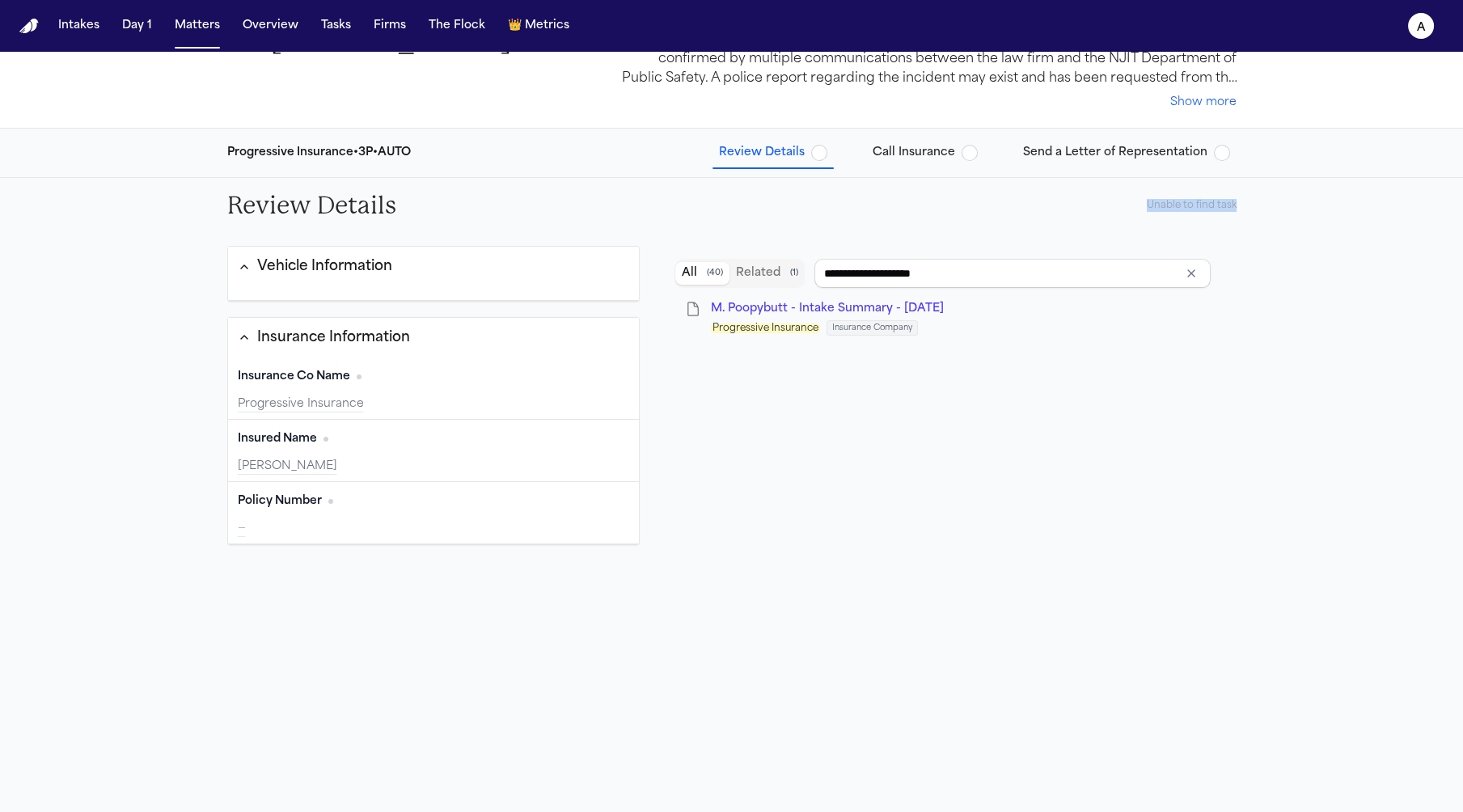
click at [745, 160] on span "Review Details" at bounding box center [761, 153] width 85 height 16
click at [889, 277] on input "**********" at bounding box center [1012, 273] width 395 height 29
click at [307, 191] on h2 "Review Details" at bounding box center [311, 205] width 169 height 29
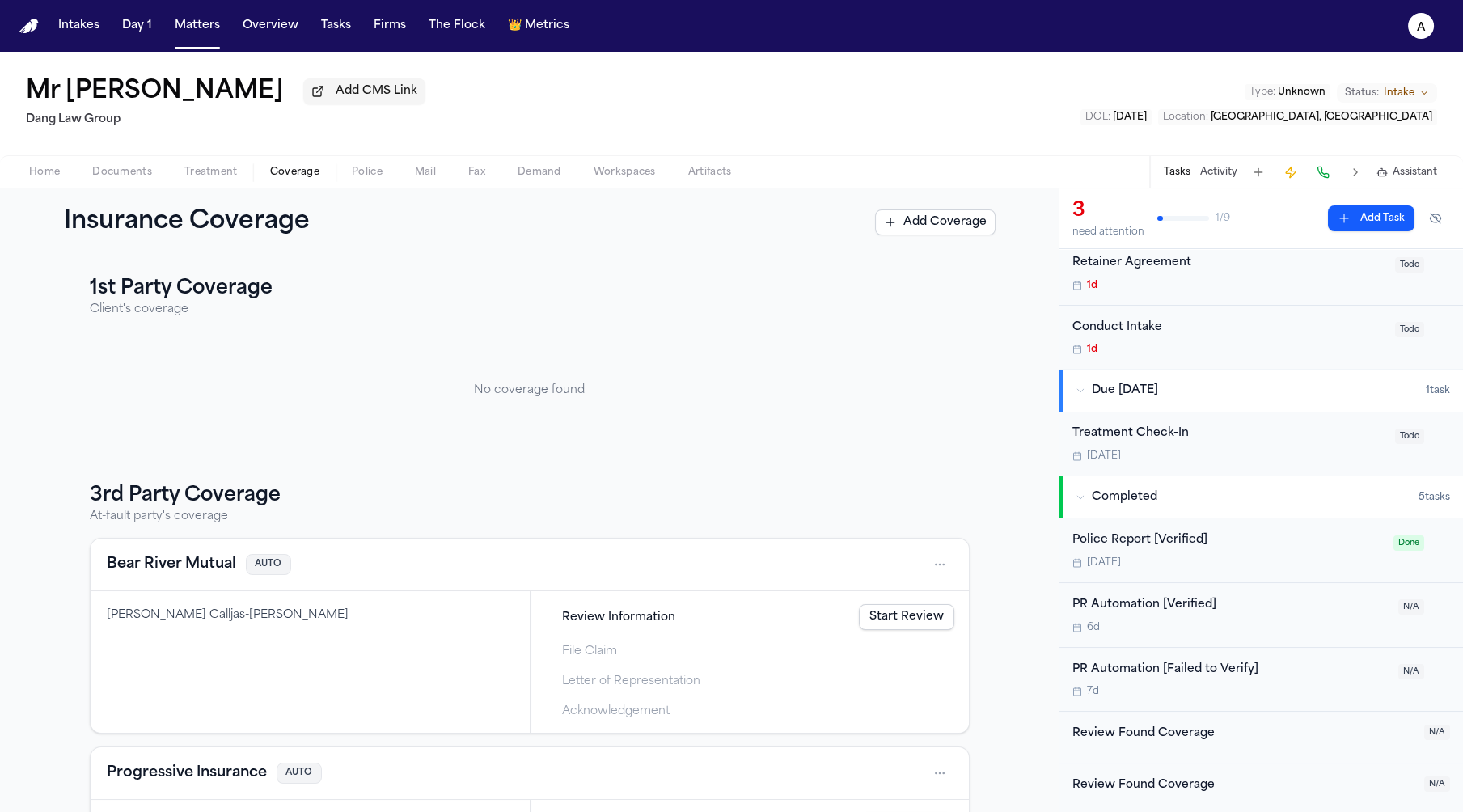
scroll to position [115, 0]
click at [1248, 745] on div "Review Found Coverage" at bounding box center [1243, 736] width 342 height 25
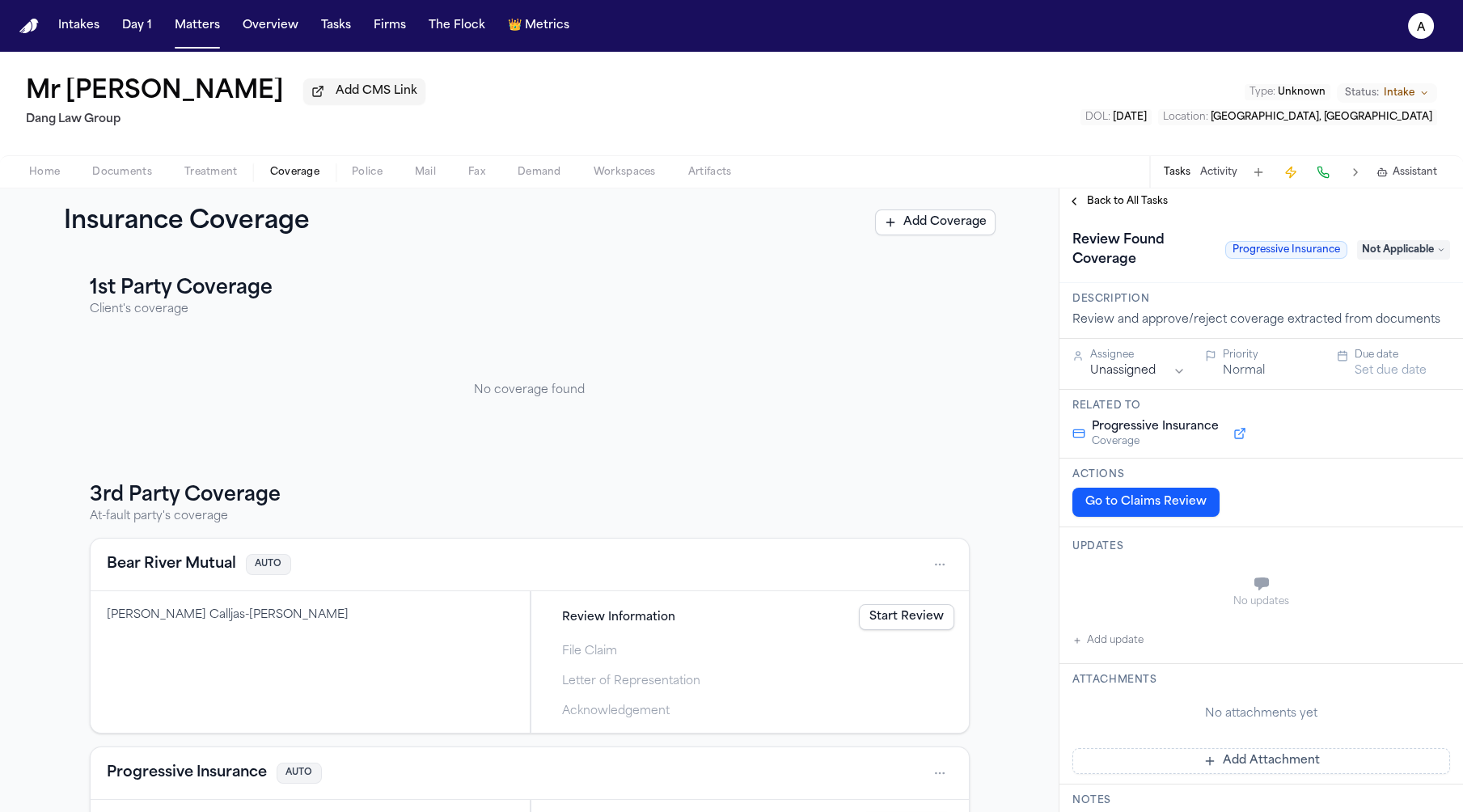
click at [1173, 500] on button "Go to Claims Review" at bounding box center [1145, 501] width 147 height 29
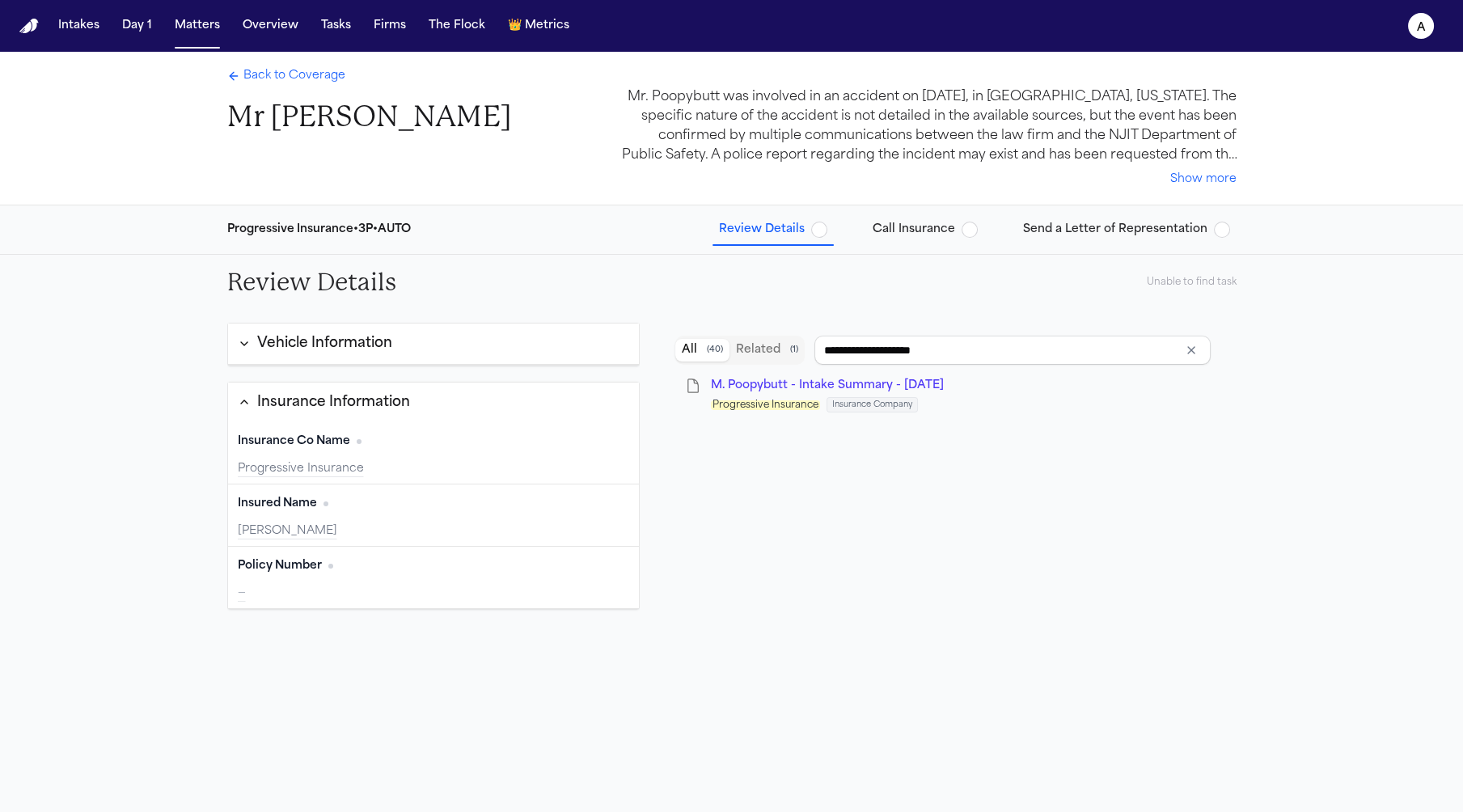
click at [827, 232] on span "button" at bounding box center [819, 230] width 16 height 16
click at [884, 329] on div "**********" at bounding box center [943, 350] width 535 height 42
click at [862, 399] on span "Insurance Company" at bounding box center [872, 404] width 91 height 15
click at [864, 382] on span "M. Poopybutt - Intake Summary - 9.4.25" at bounding box center [827, 385] width 233 height 12
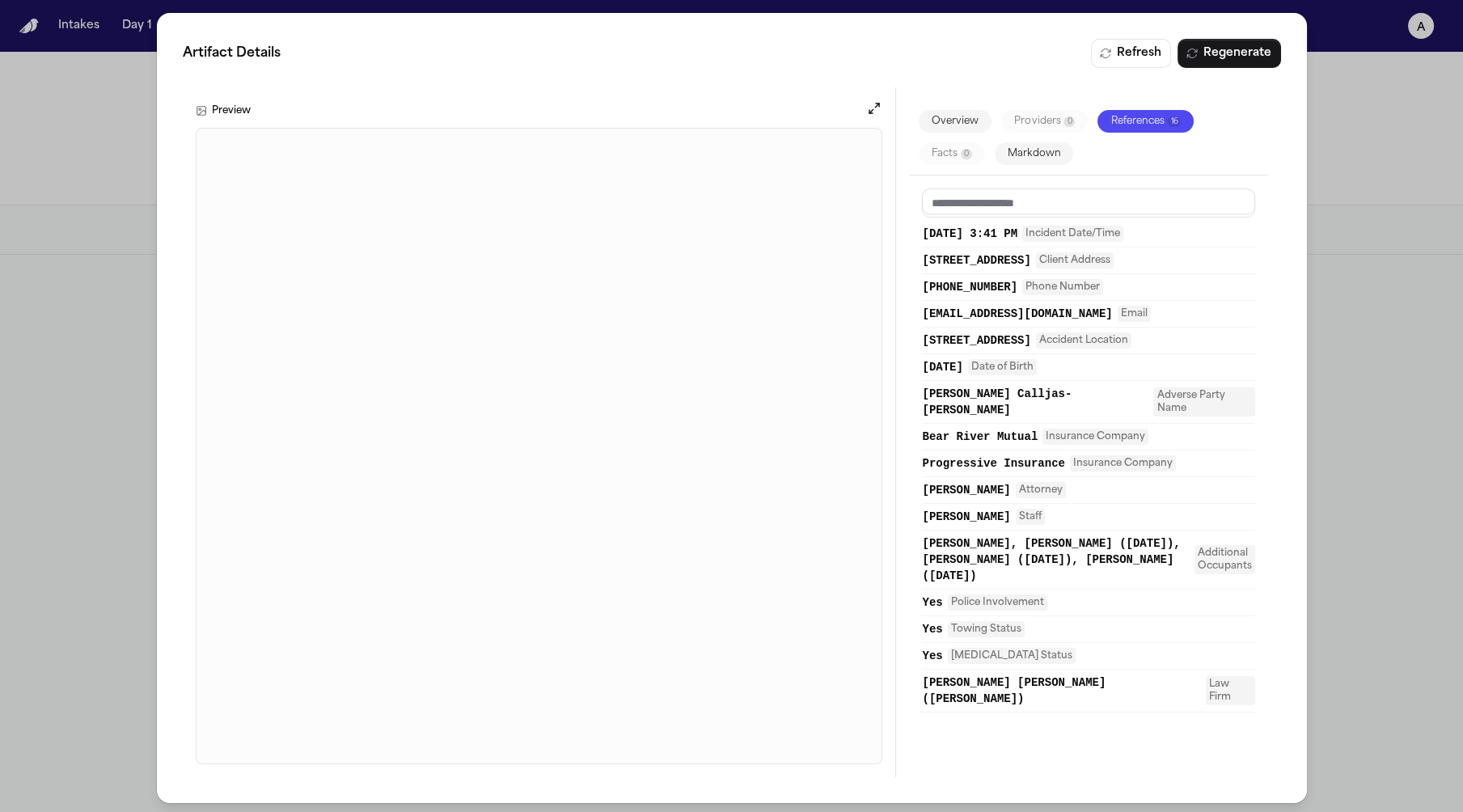
click at [1368, 192] on div "Artifact Details Refresh Regenerate Preview Overview Providers 0 References 16 …" at bounding box center [731, 407] width 1463 height 816
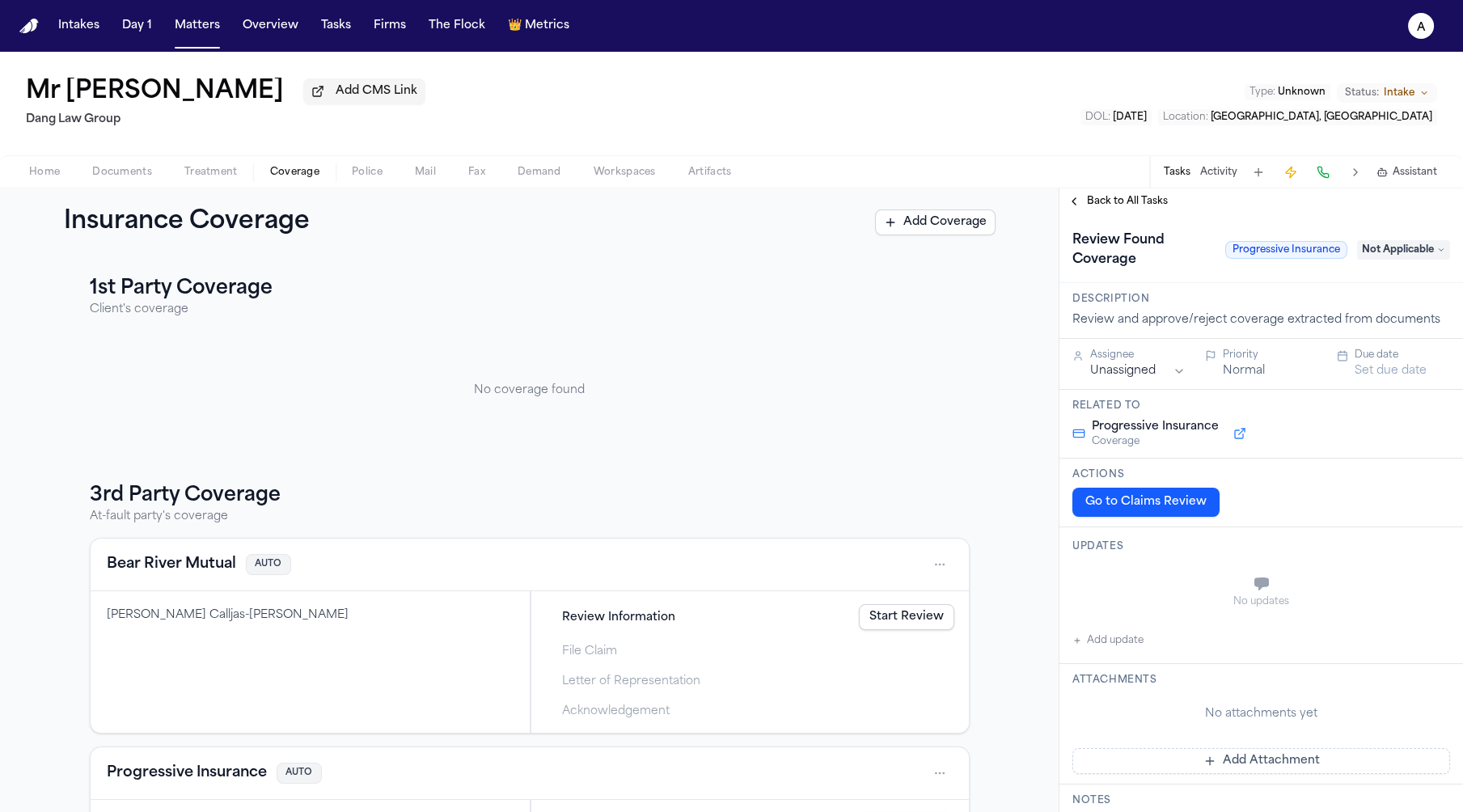
click at [1174, 174] on button "Tasks" at bounding box center [1177, 172] width 26 height 13
click at [1412, 252] on span "Not Applicable" at bounding box center [1403, 250] width 93 height 19
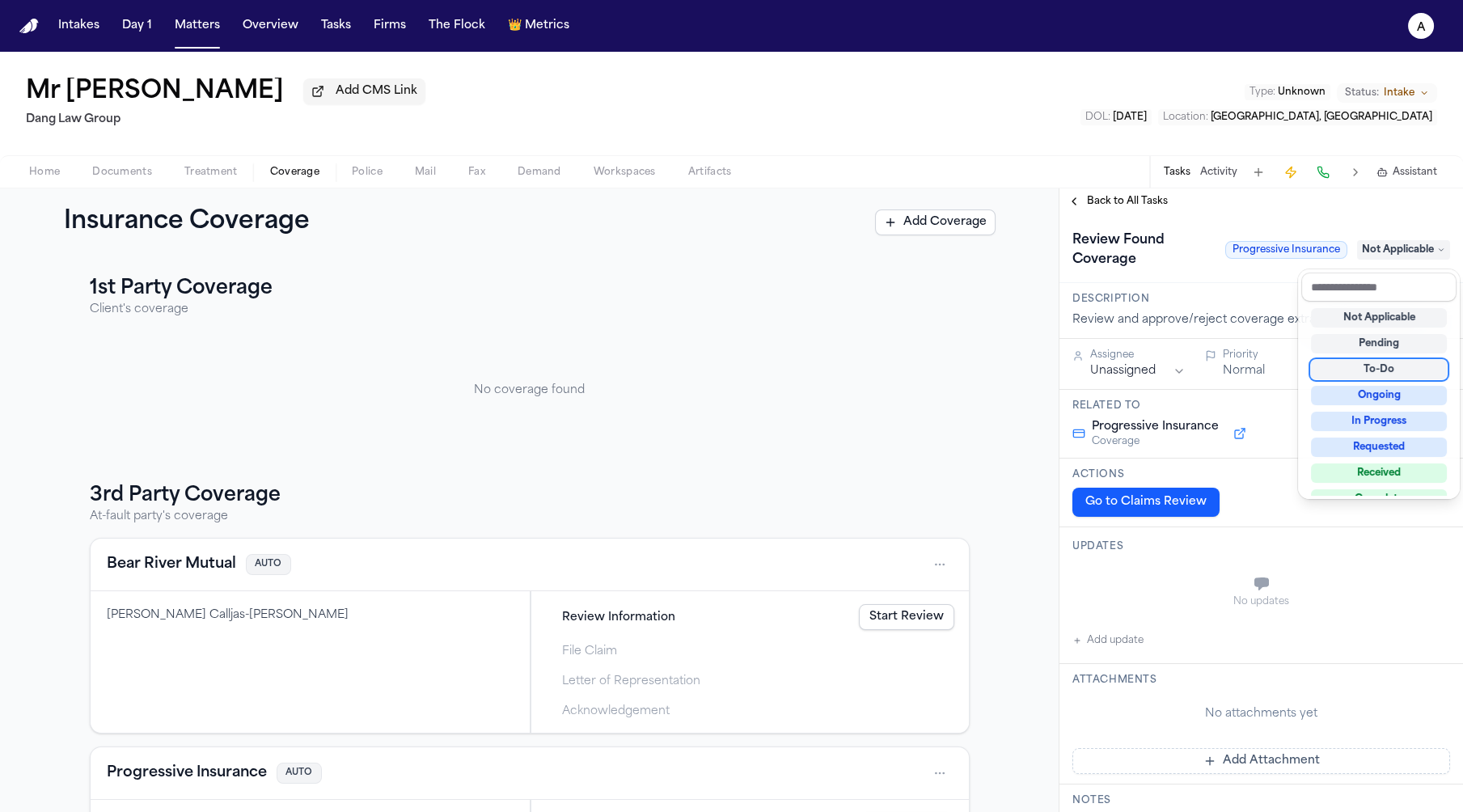
click at [1389, 375] on div "To-Do" at bounding box center [1379, 369] width 135 height 19
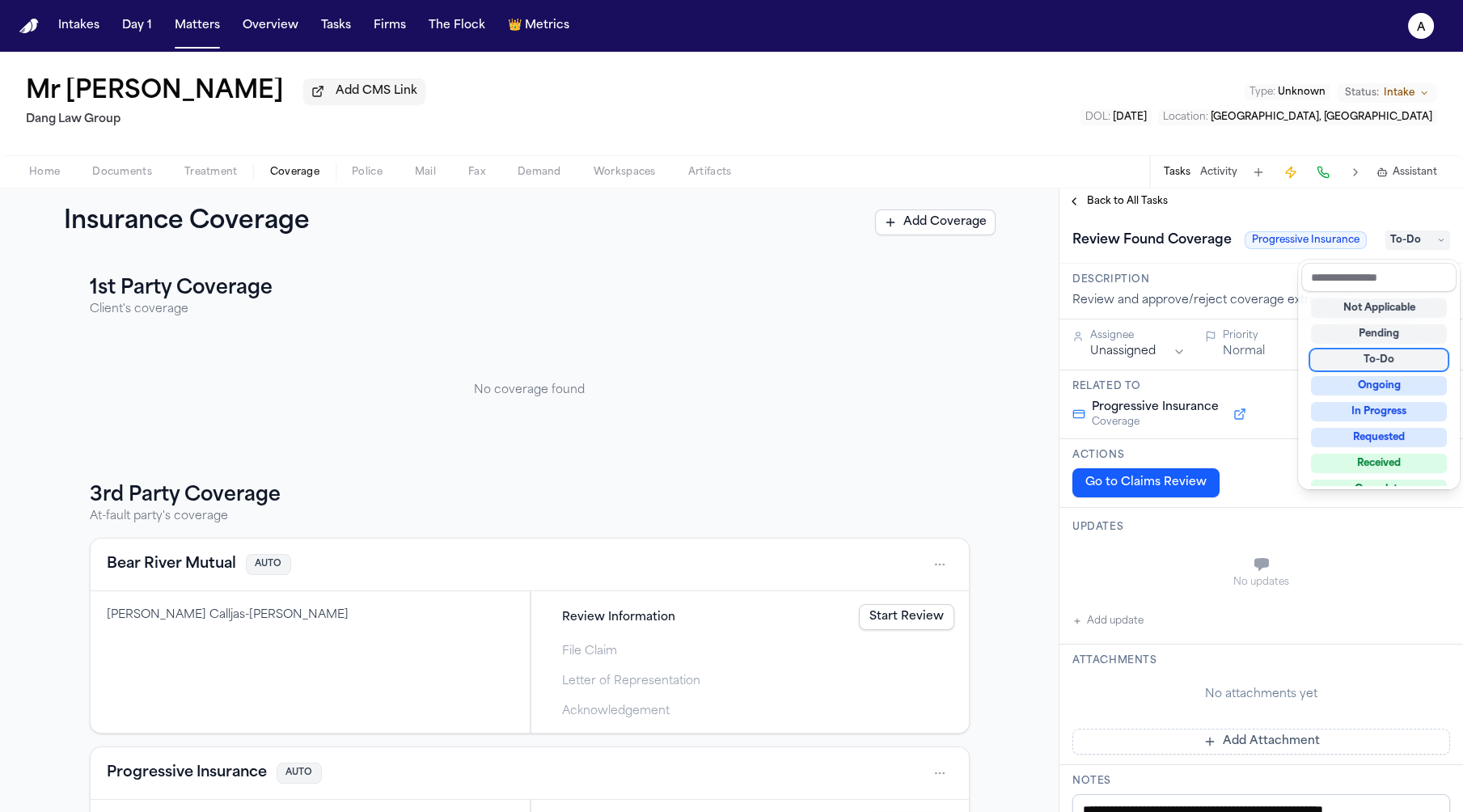
click at [1356, 353] on div "To-Do" at bounding box center [1379, 360] width 135 height 19
click at [1349, 387] on div "Ongoing" at bounding box center [1379, 385] width 135 height 19
click at [1323, 165] on div "**********" at bounding box center [731, 432] width 1463 height 760
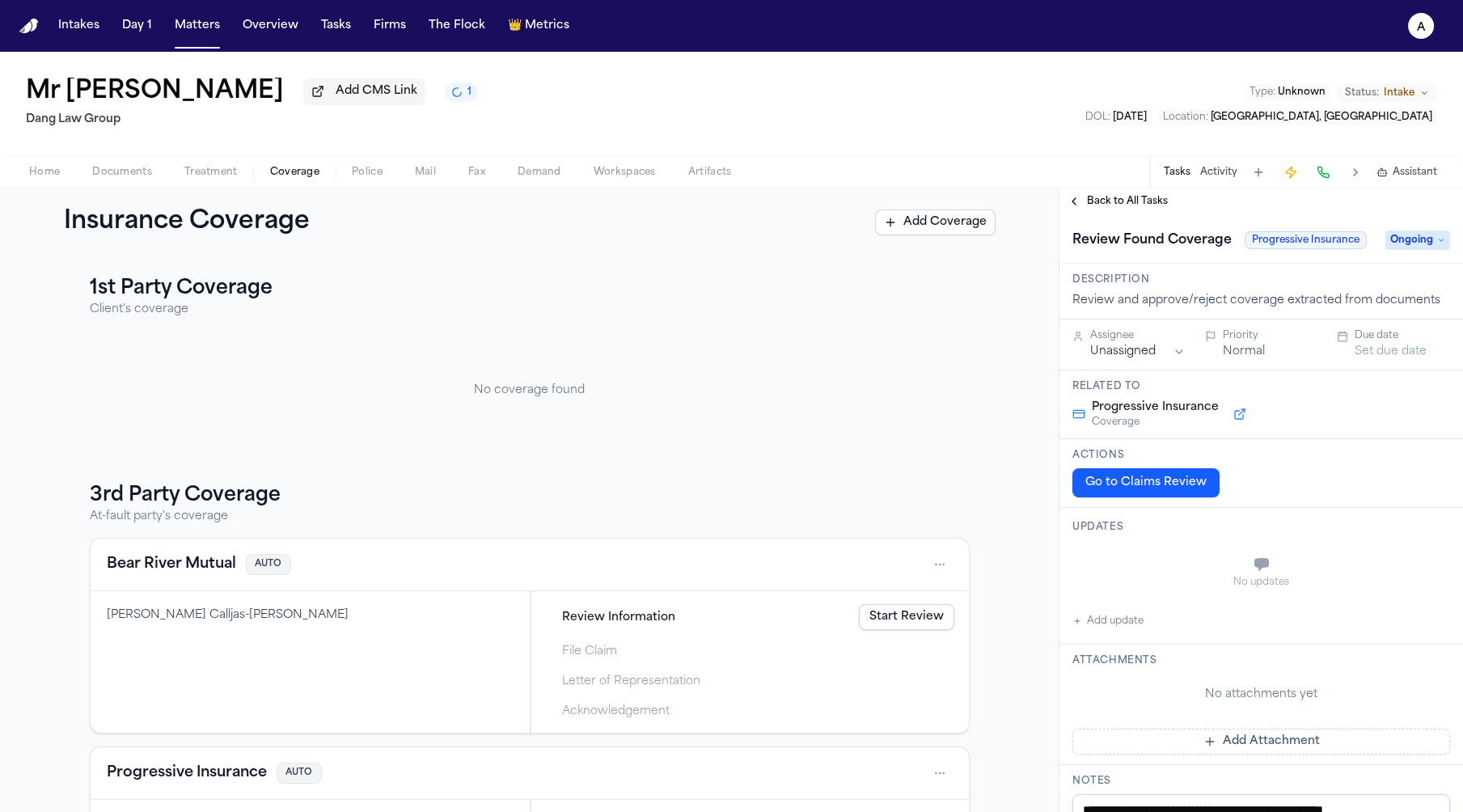
scroll to position [150, 0]
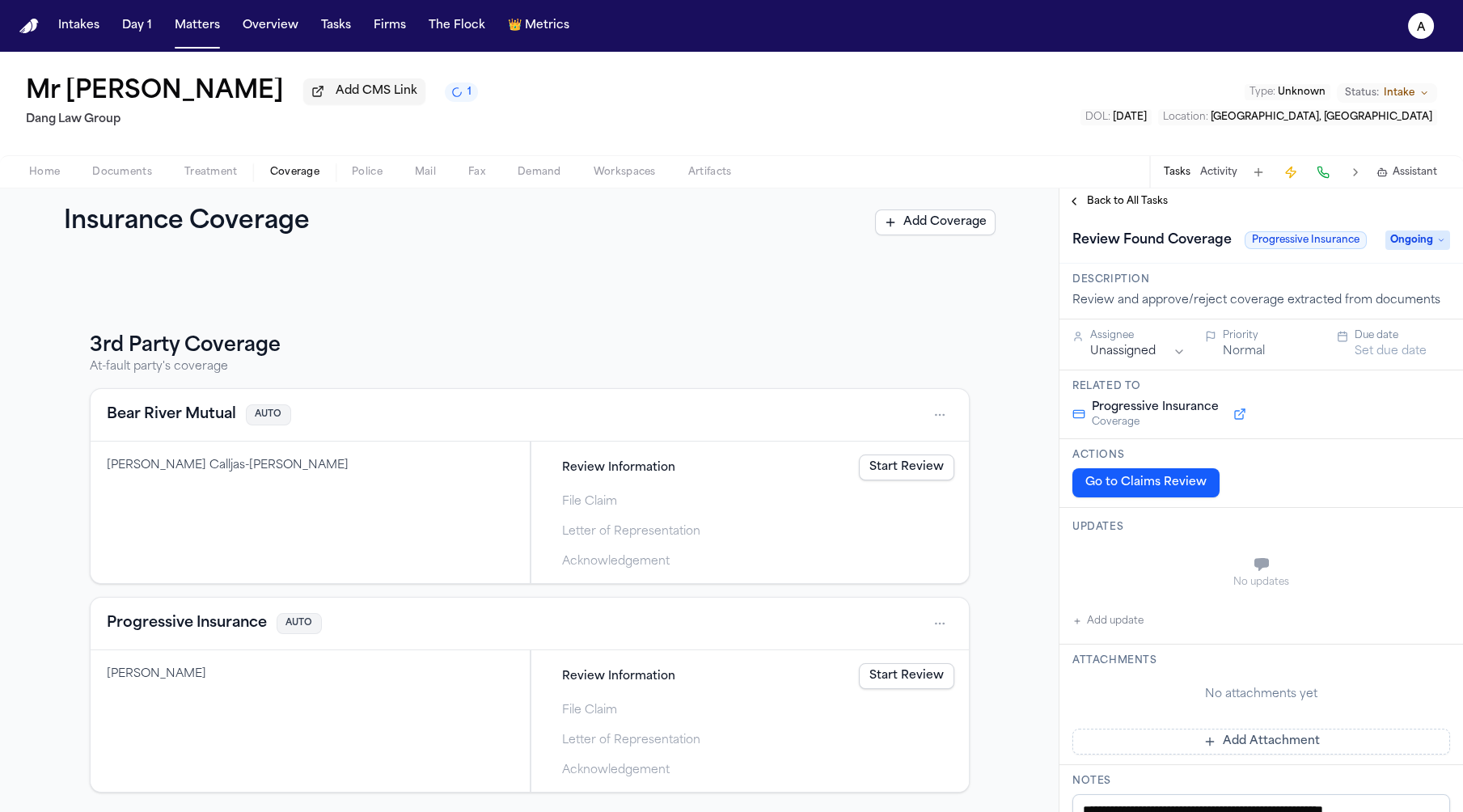
click at [918, 473] on link "Start Review" at bounding box center [906, 467] width 95 height 26
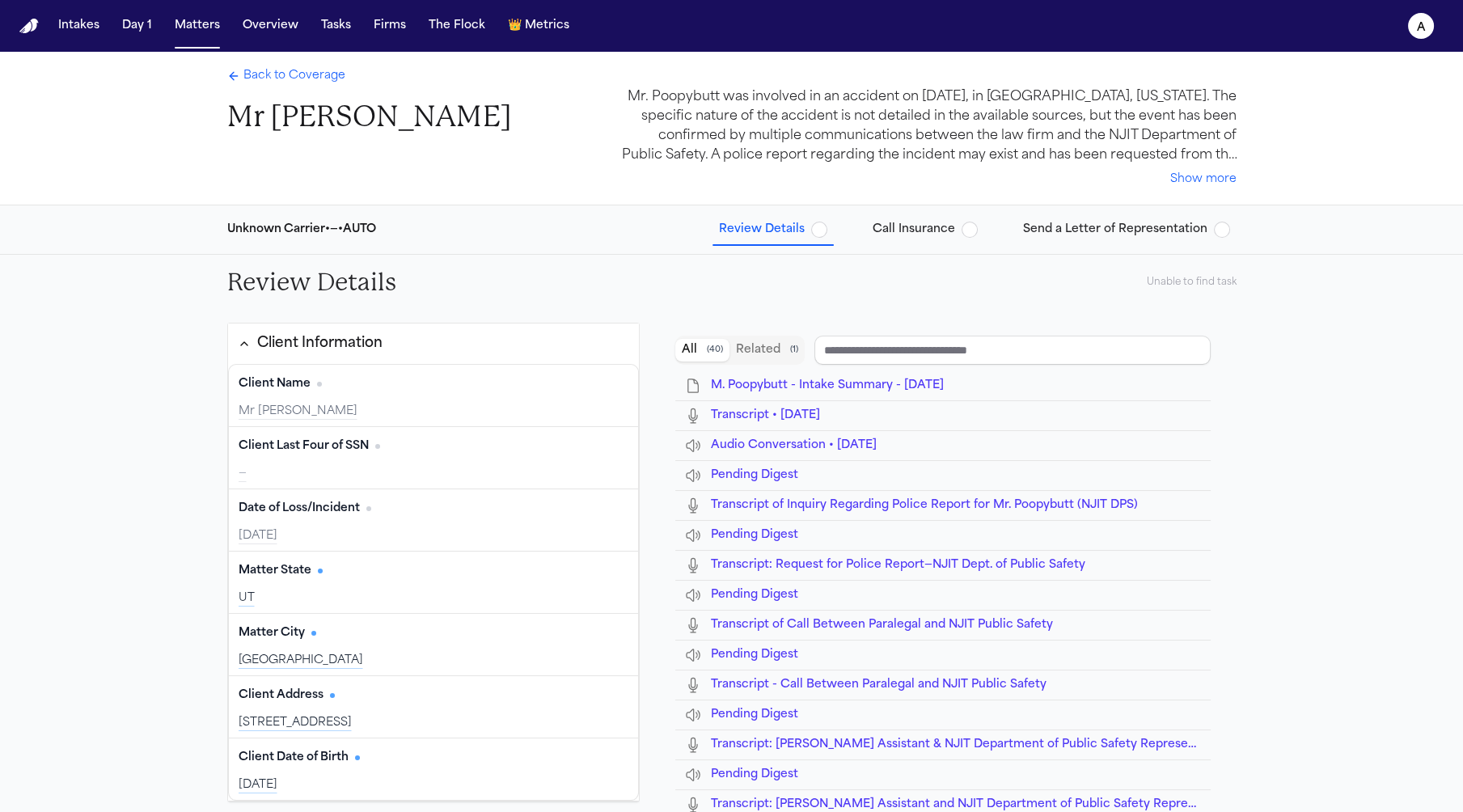
type input "**********"
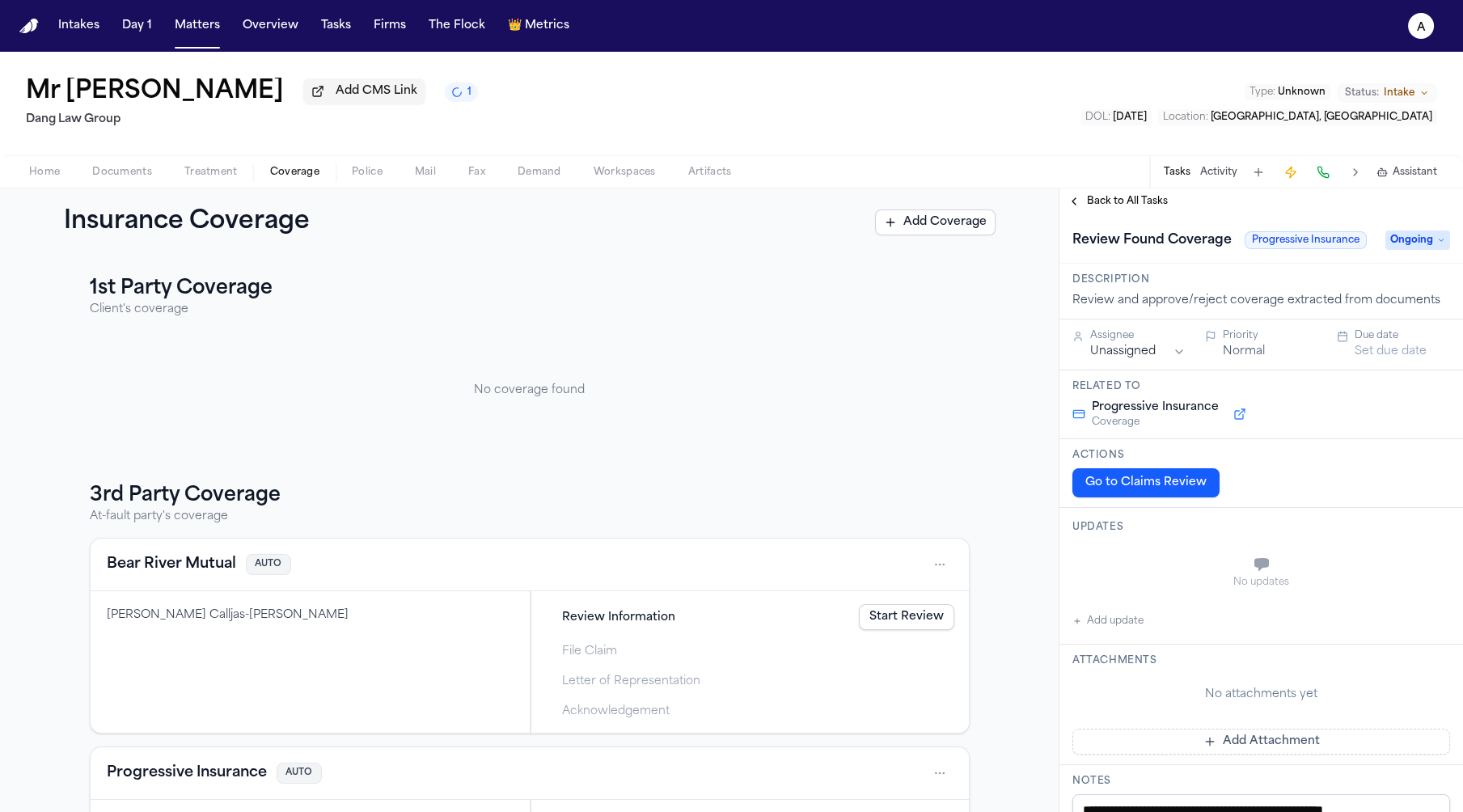
scroll to position [150, 0]
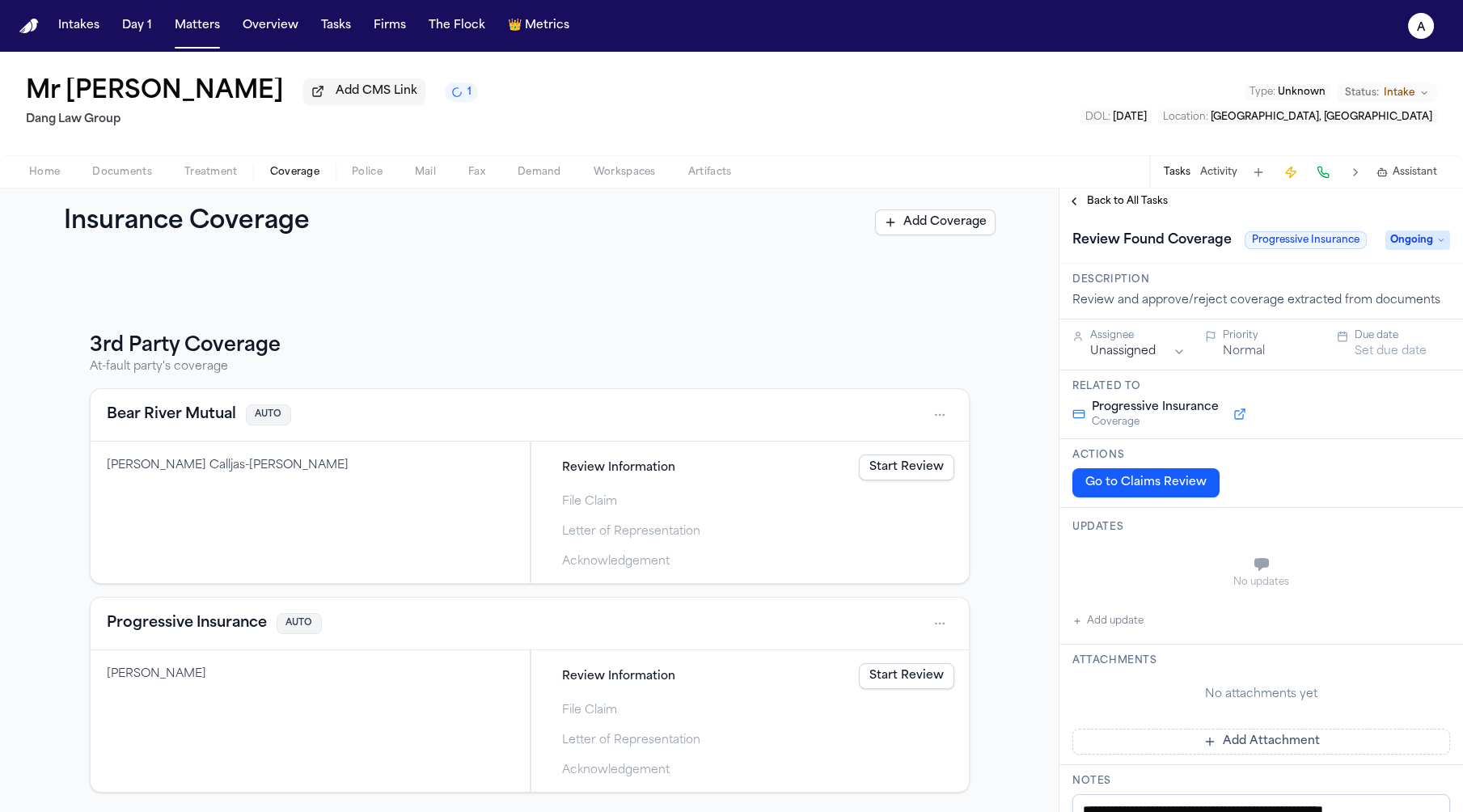
click at [899, 686] on link "Start Review" at bounding box center [906, 676] width 95 height 26
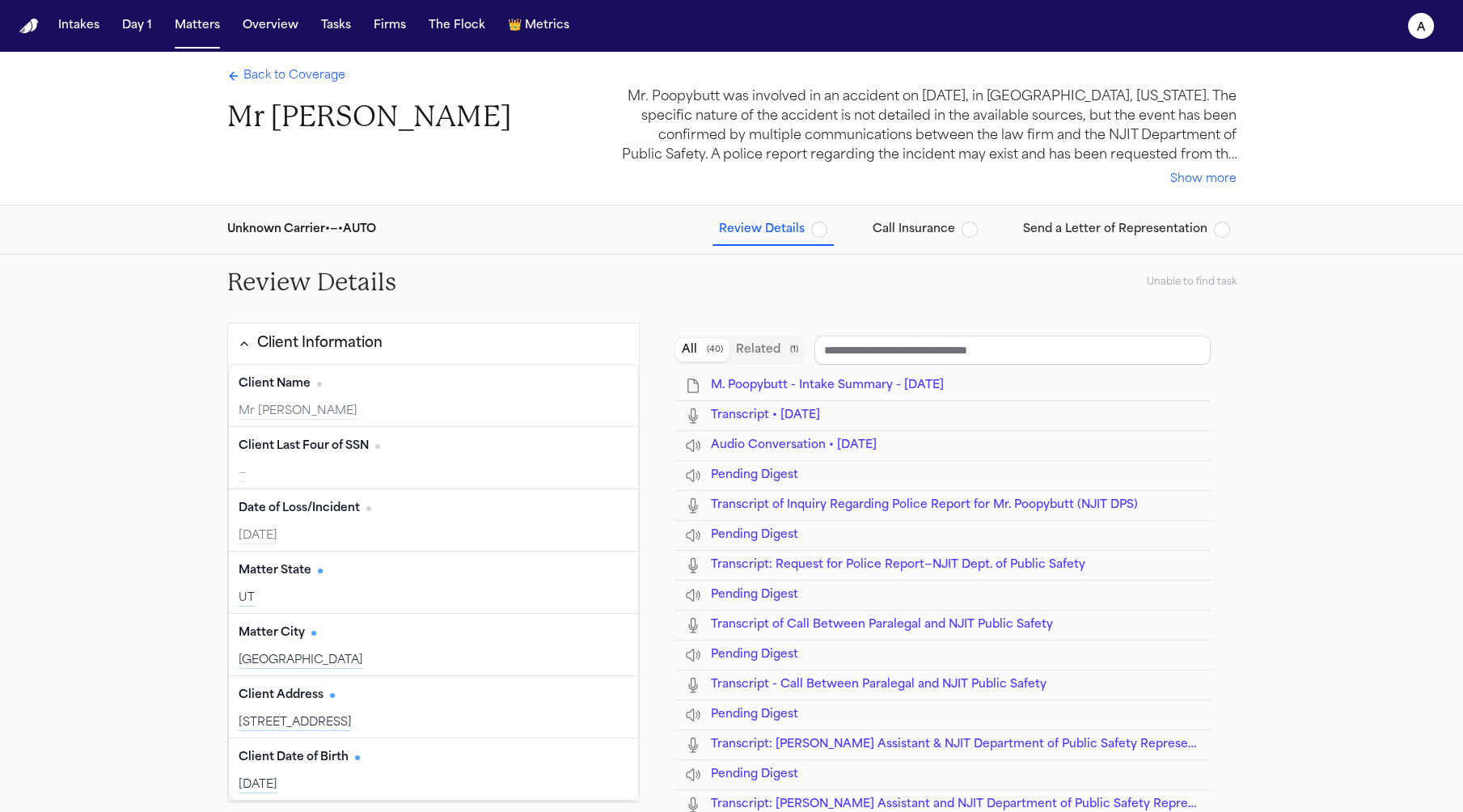
type input "**********"
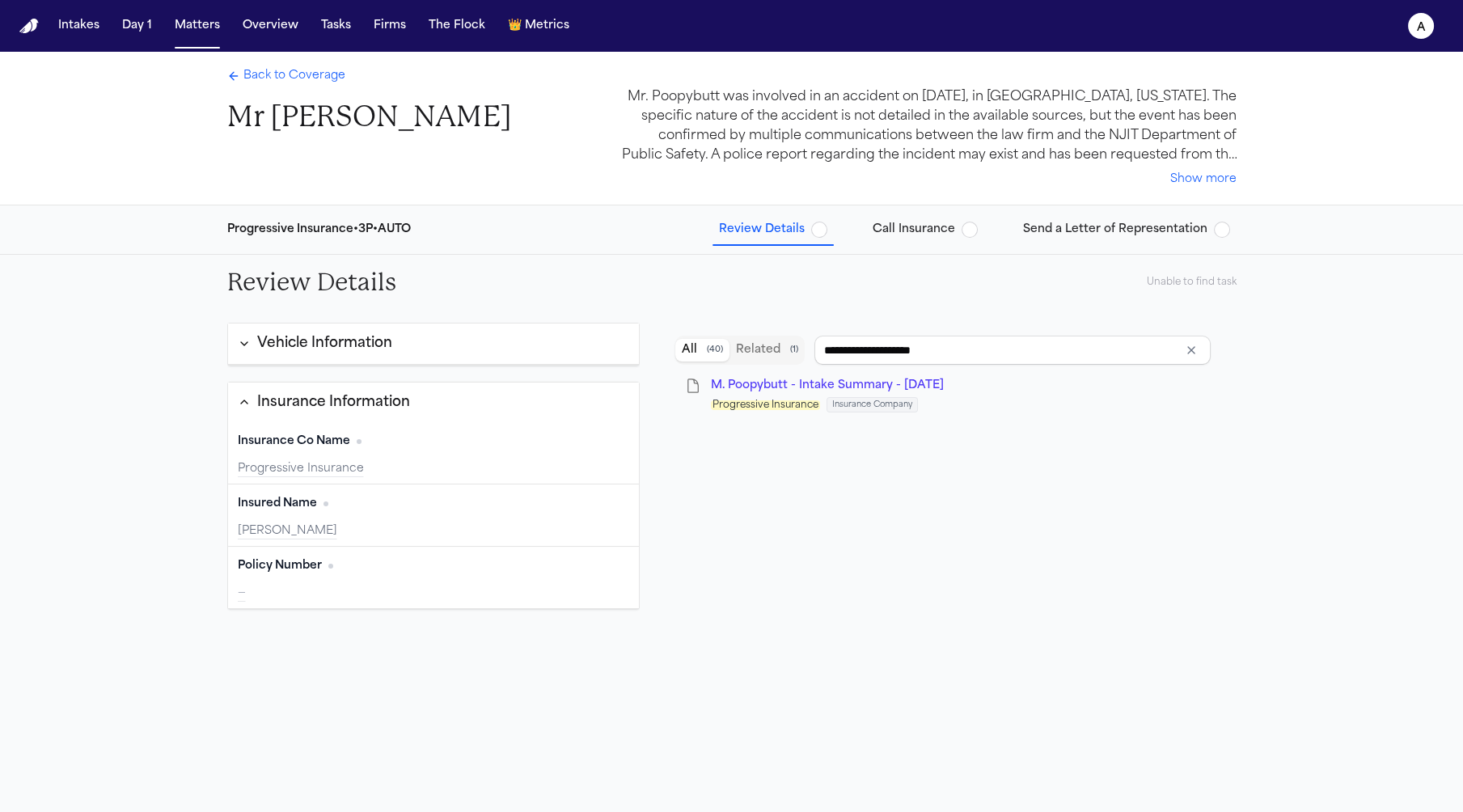
click at [1215, 270] on div "Review Details Unable to find task" at bounding box center [732, 282] width 1035 height 55
click at [1215, 276] on div "Unable to find task" at bounding box center [1191, 282] width 90 height 13
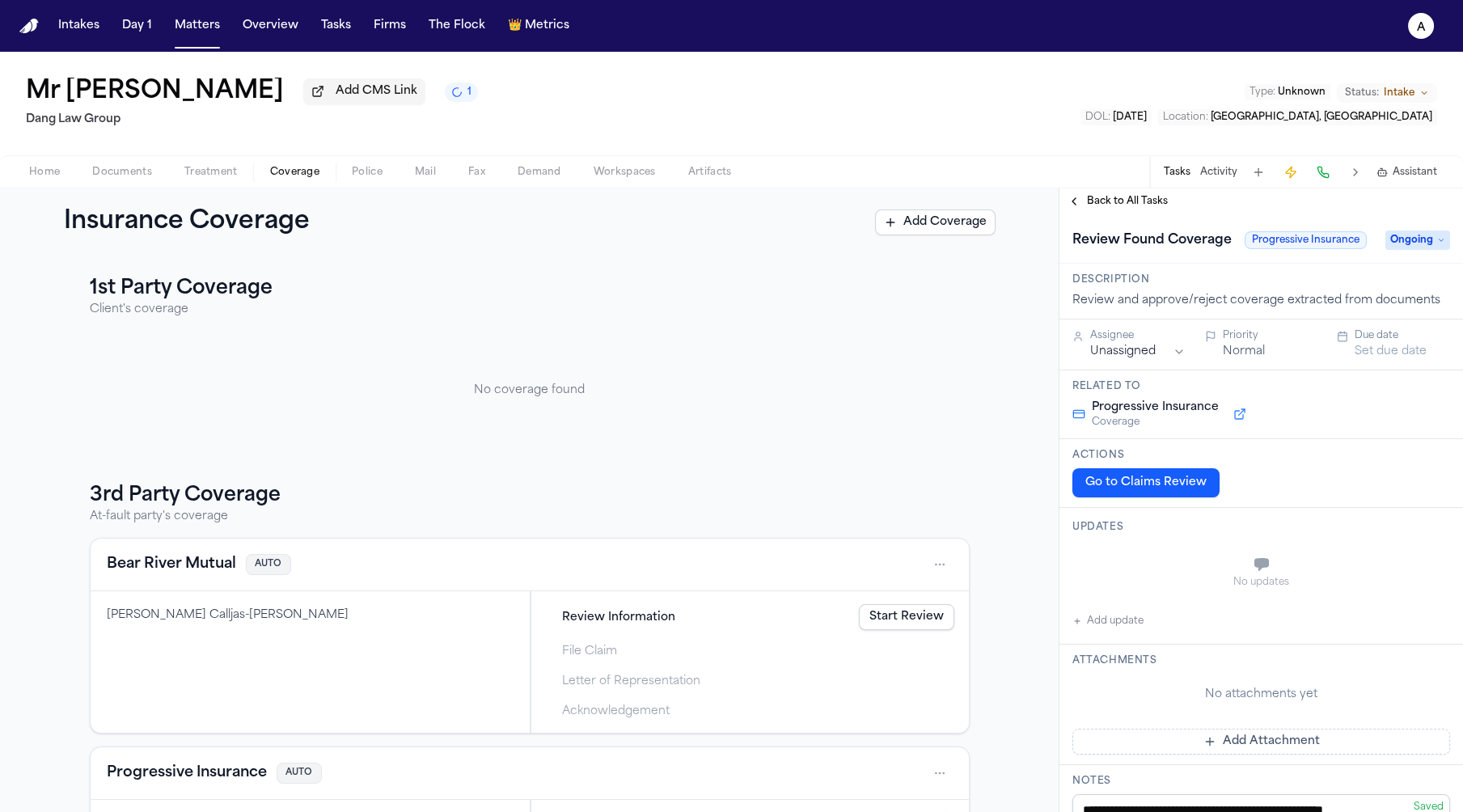
click at [1410, 246] on span "Ongoing" at bounding box center [1418, 240] width 65 height 19
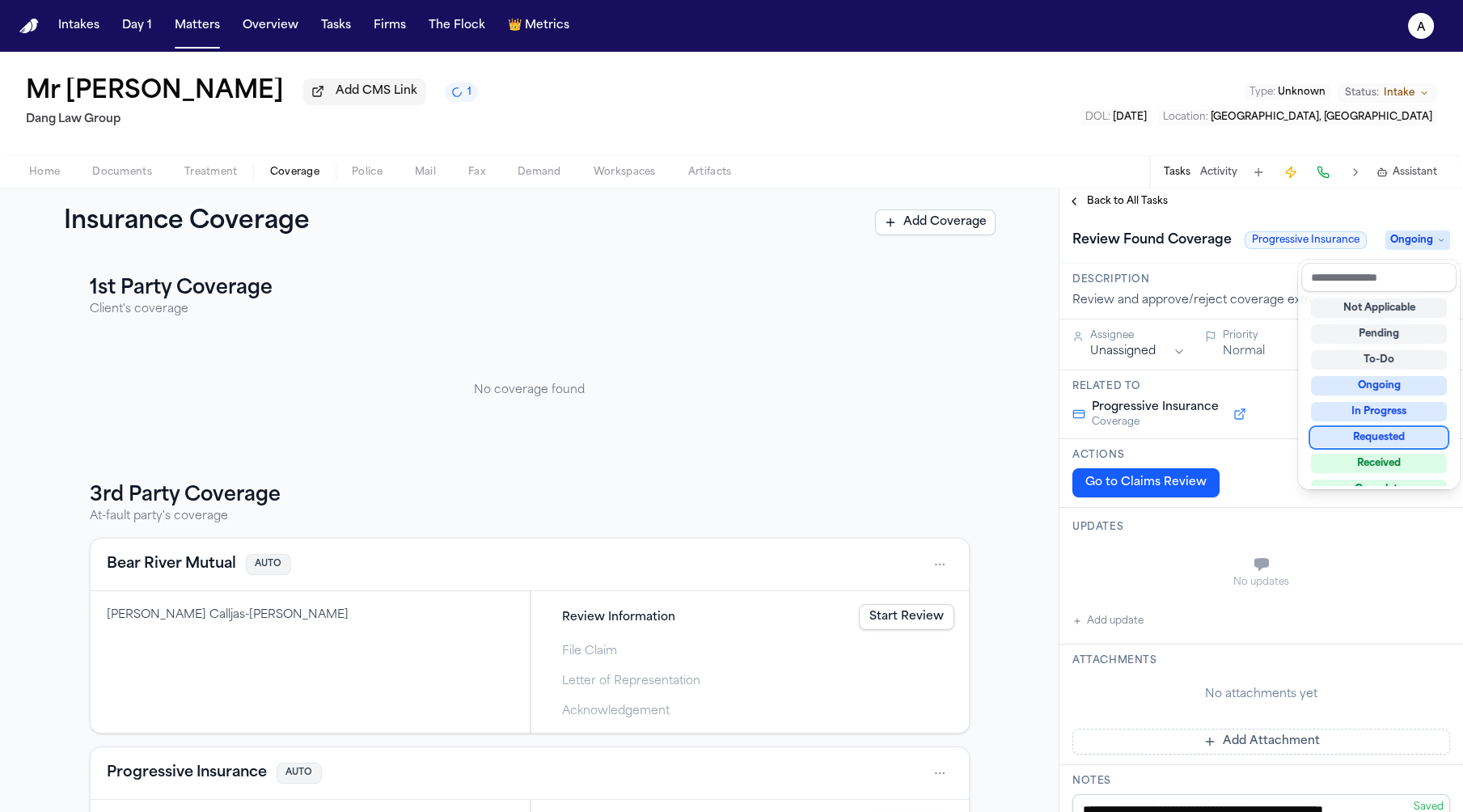
scroll to position [45, 0]
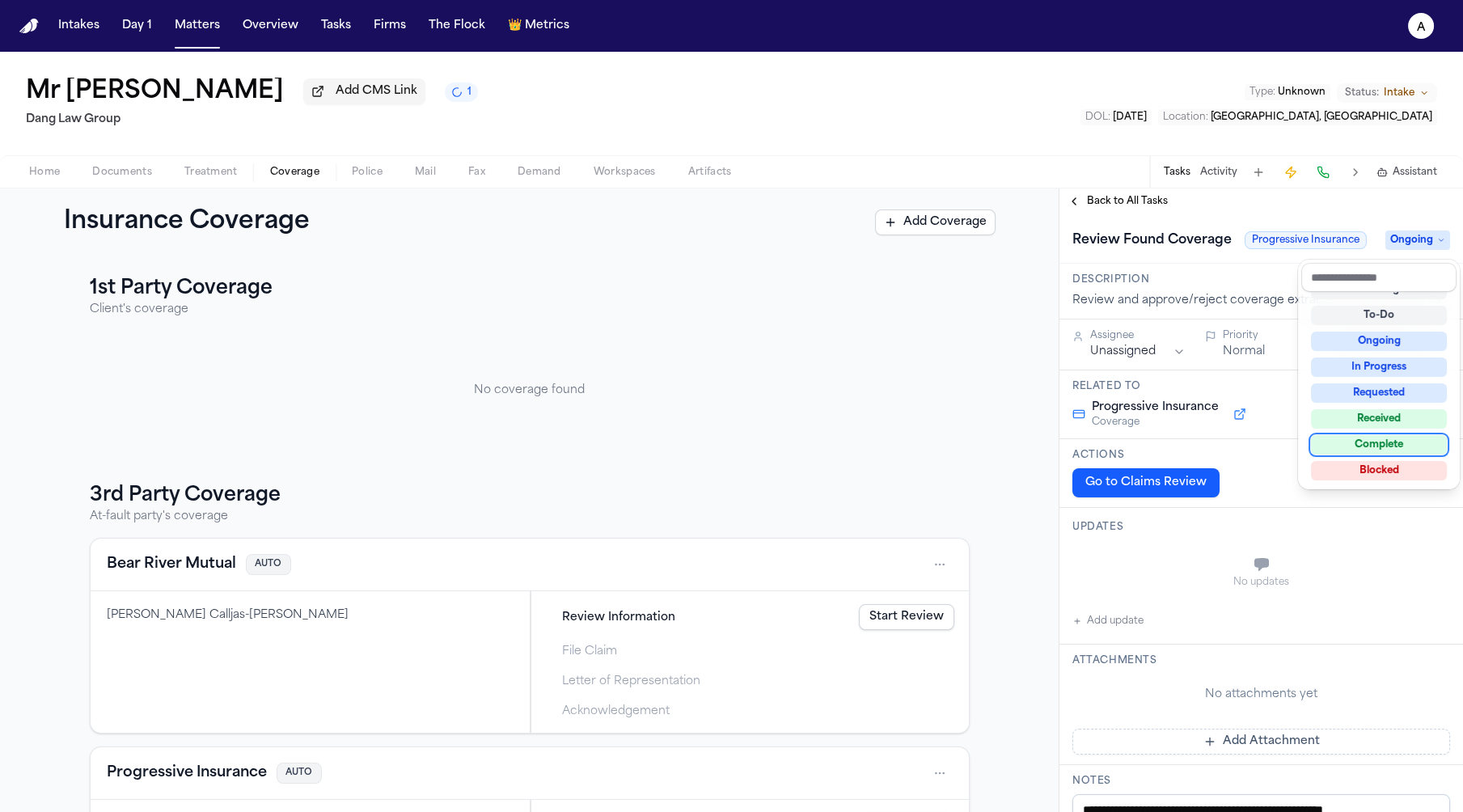
click at [1165, 472] on div "**********" at bounding box center [1261, 735] width 404 height 1042
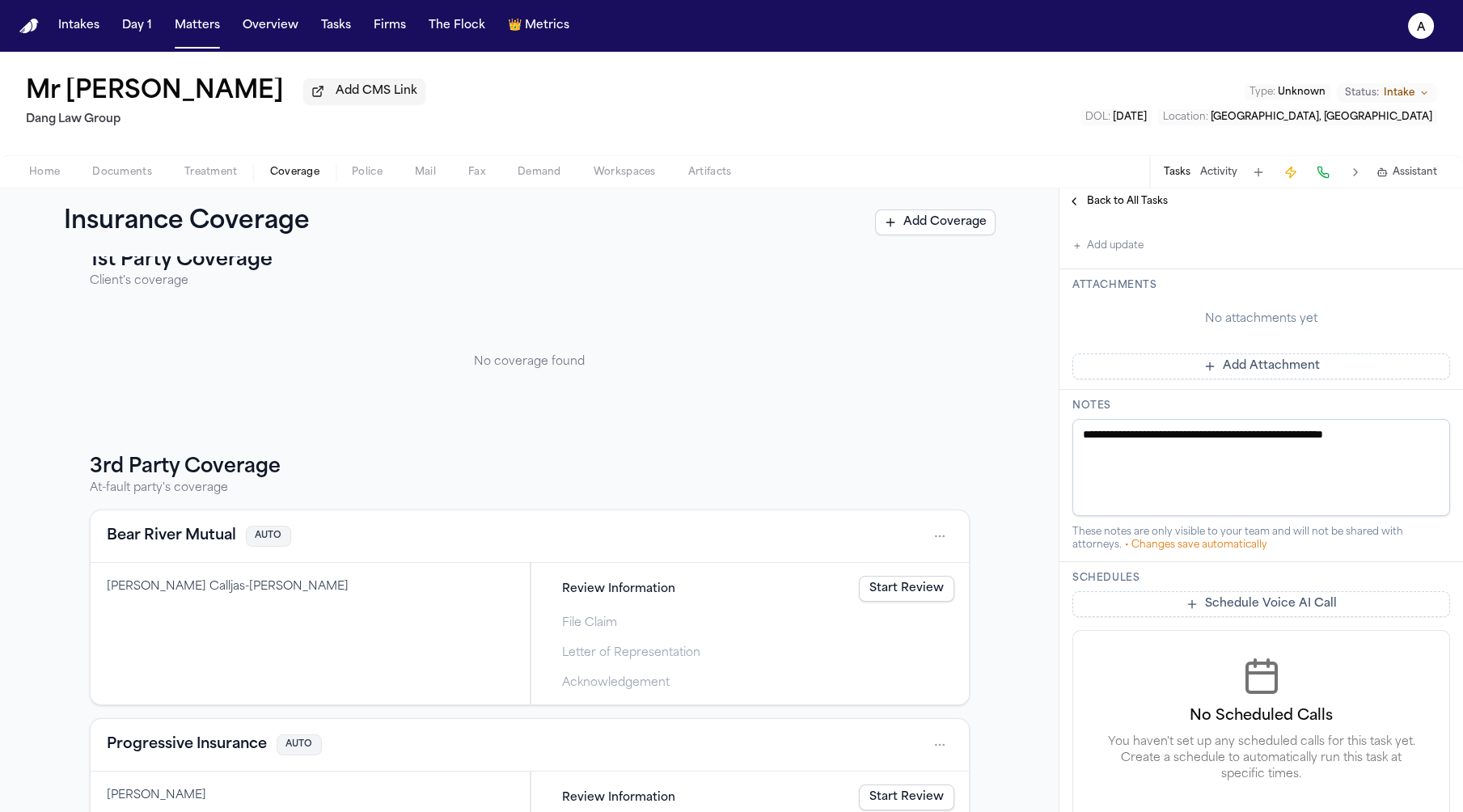
scroll to position [150, 0]
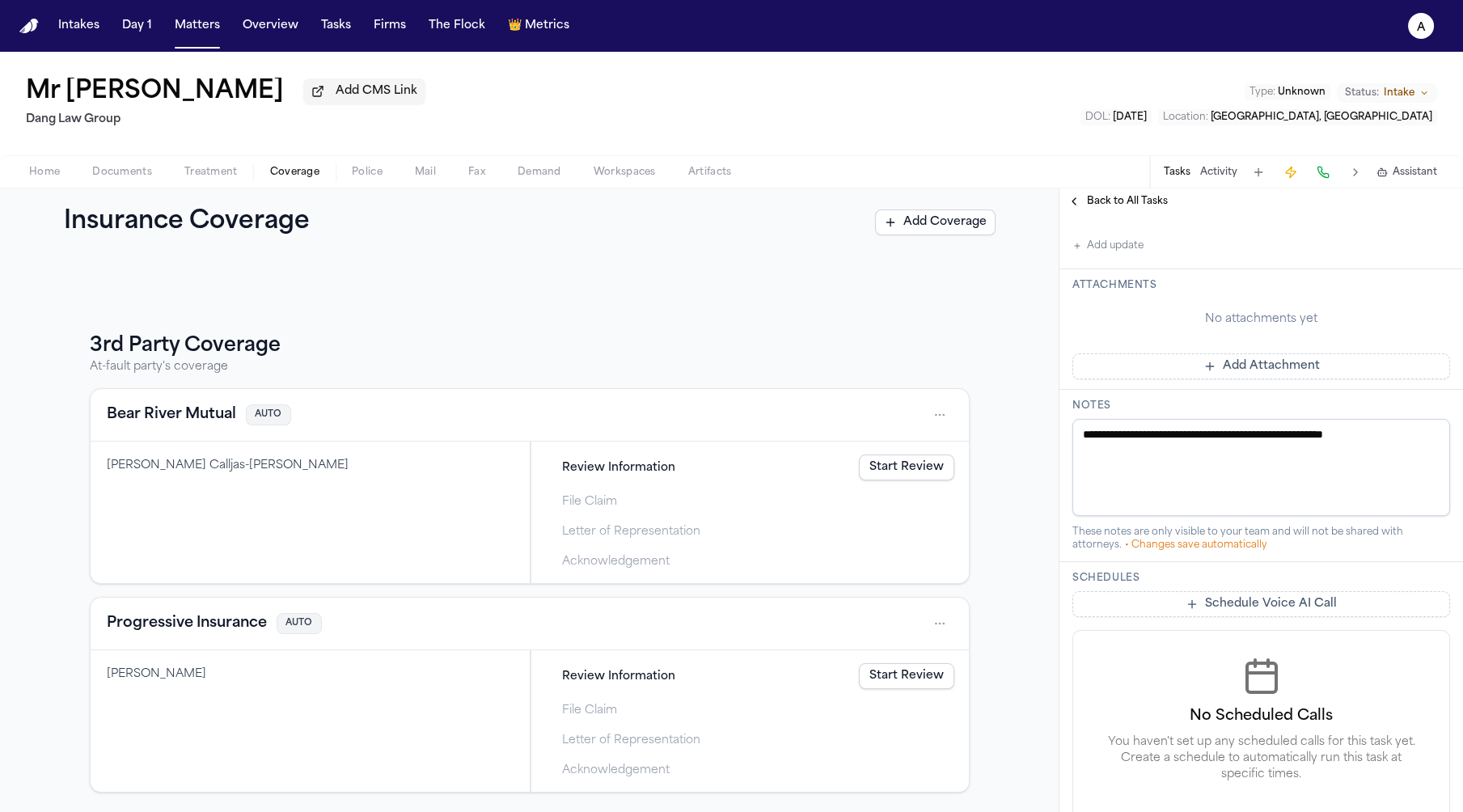
click at [1110, 207] on span "Back to All Tasks" at bounding box center [1127, 201] width 81 height 13
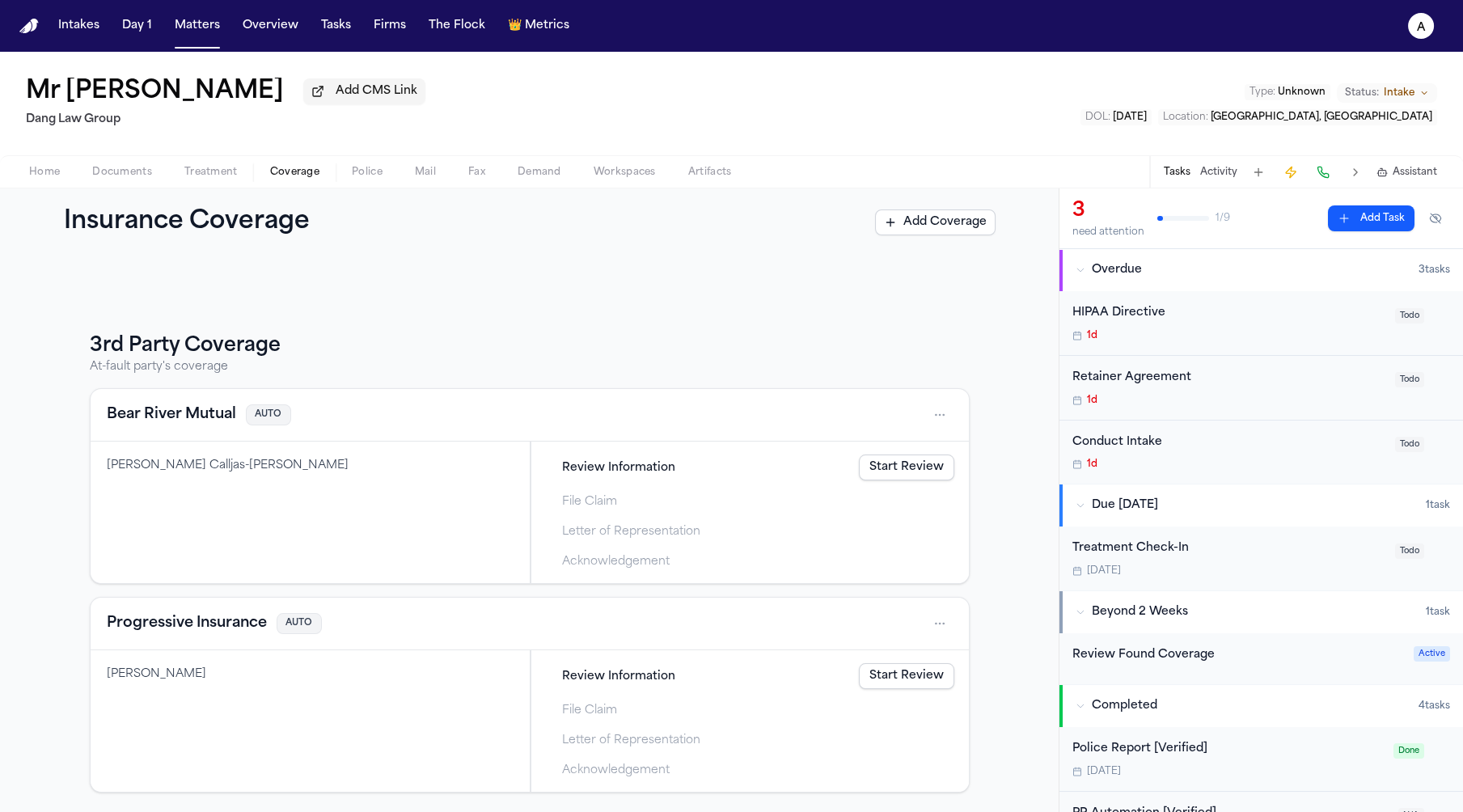
scroll to position [157, 0]
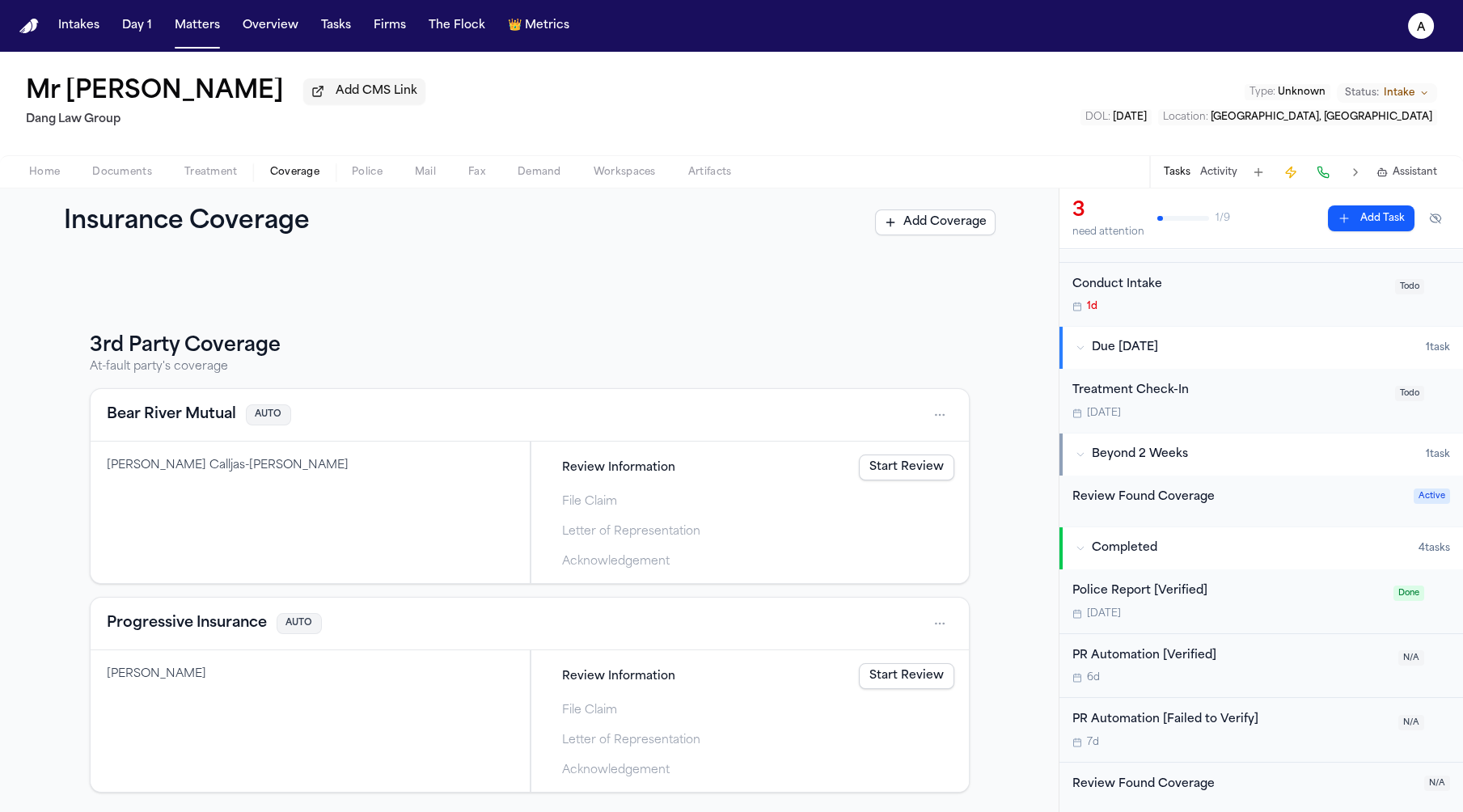
click at [1199, 775] on div "Review Found Coverage" at bounding box center [1243, 784] width 342 height 18
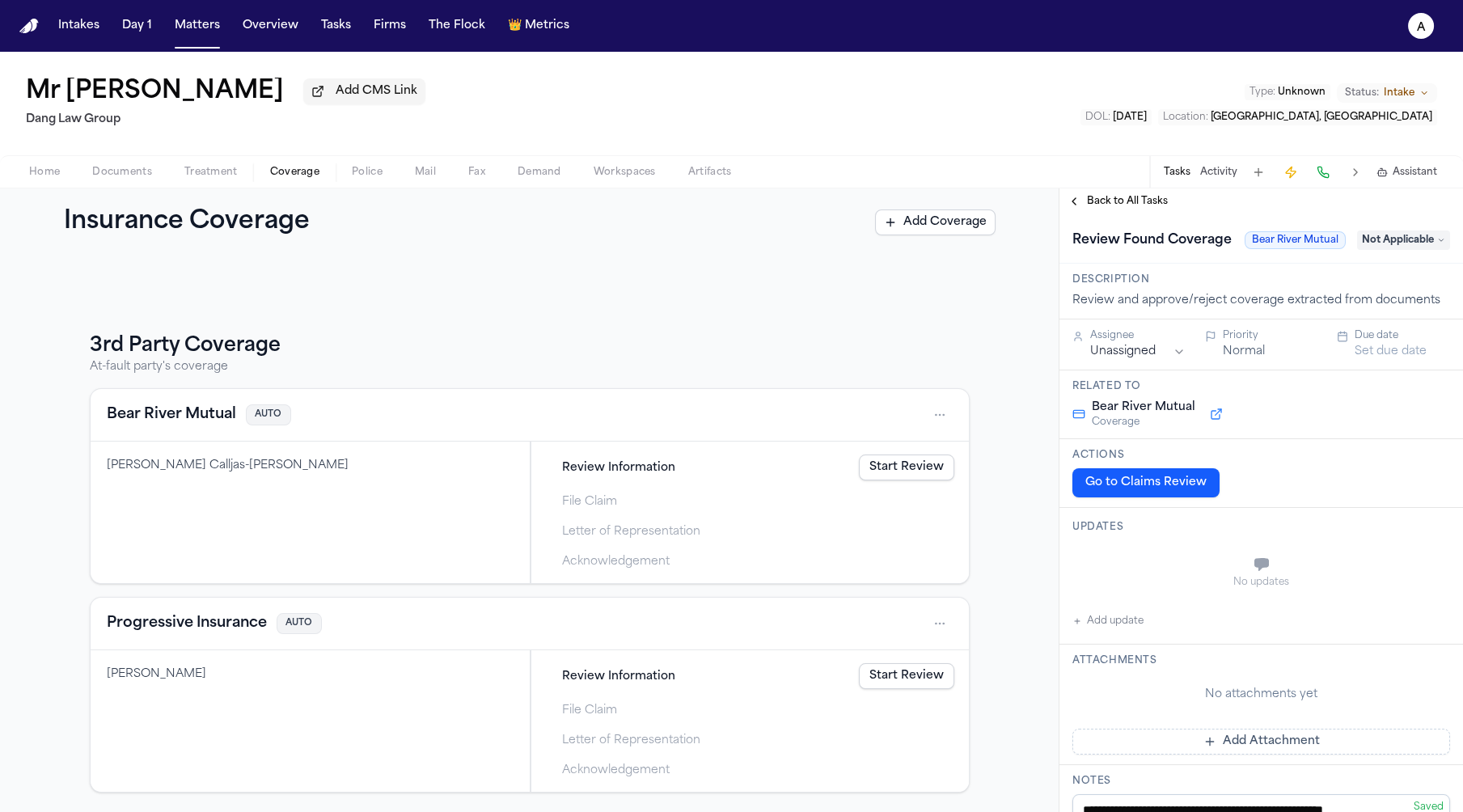
drag, startPoint x: 1158, startPoint y: 488, endPoint x: 1434, endPoint y: 288, distance: 340.8
click at [1434, 288] on div "**********" at bounding box center [1261, 760] width 404 height 993
click at [1428, 253] on div "Review Found Coverage Bear River Mutual Not Applicable" at bounding box center [1261, 239] width 377 height 26
click at [1427, 241] on span "Not Applicable" at bounding box center [1403, 240] width 93 height 19
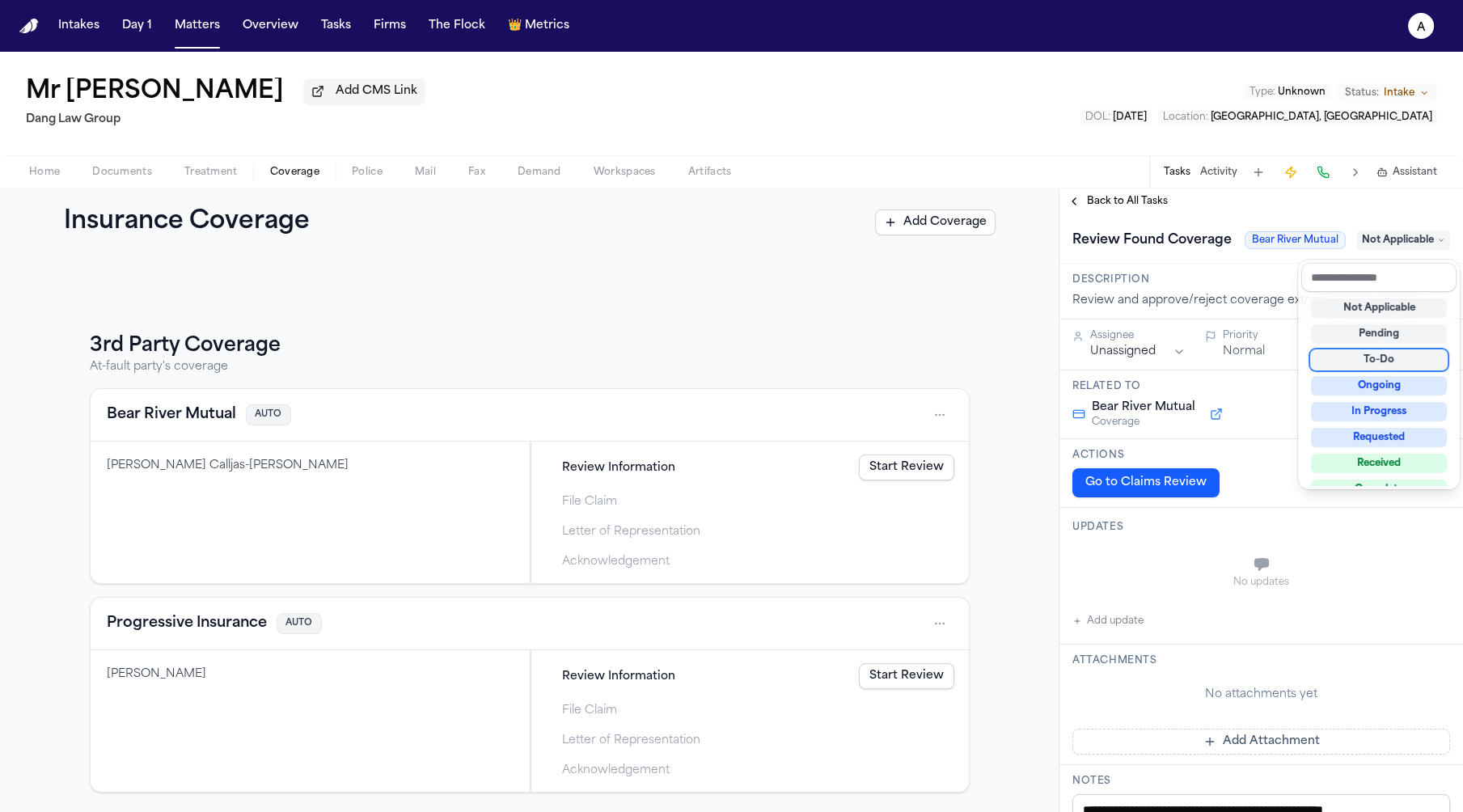
click at [1389, 361] on div "To-Do" at bounding box center [1379, 360] width 135 height 19
click at [1191, 487] on div "**********" at bounding box center [1261, 735] width 404 height 1042
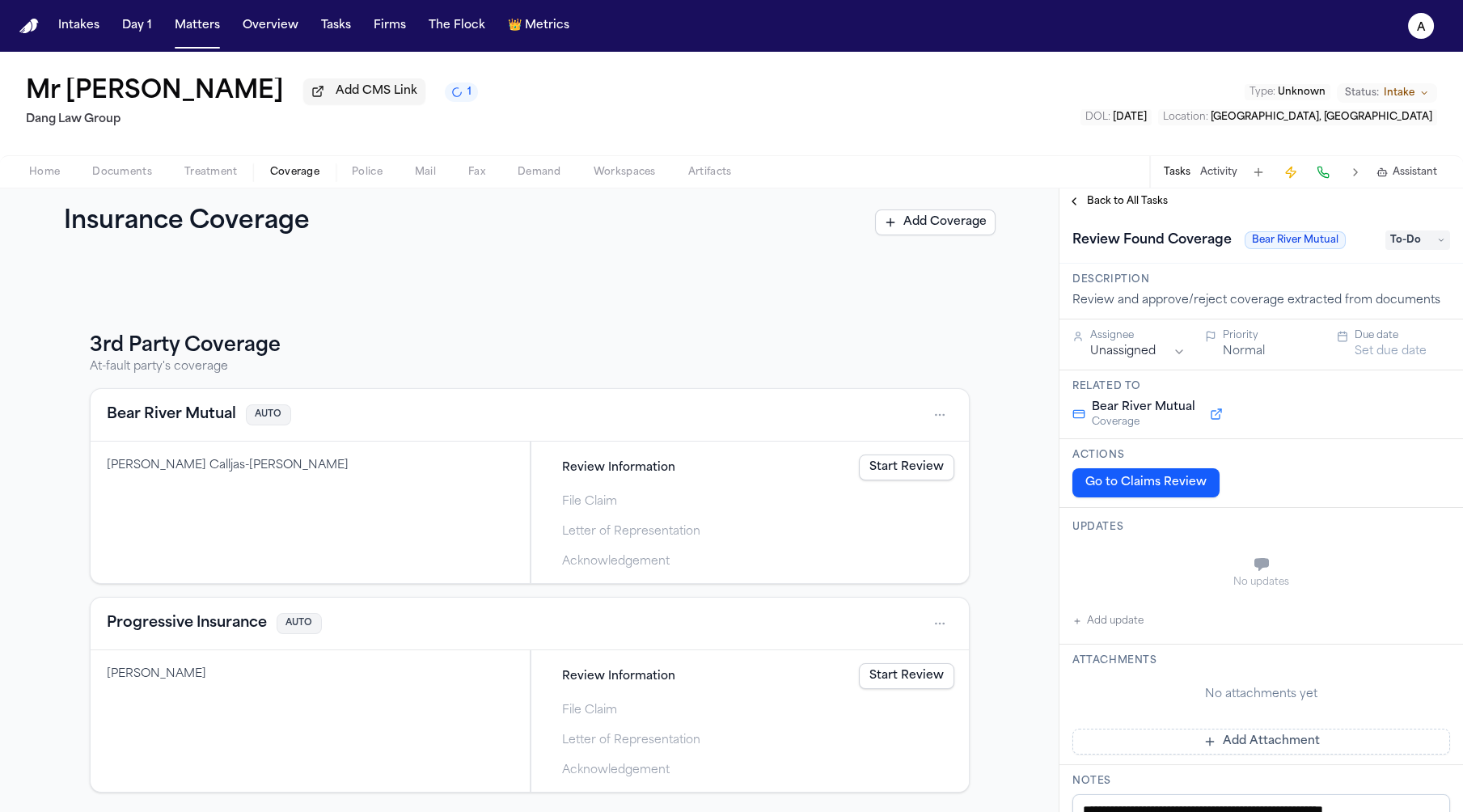
click at [1191, 487] on button "Go to Claims Review" at bounding box center [1145, 482] width 147 height 29
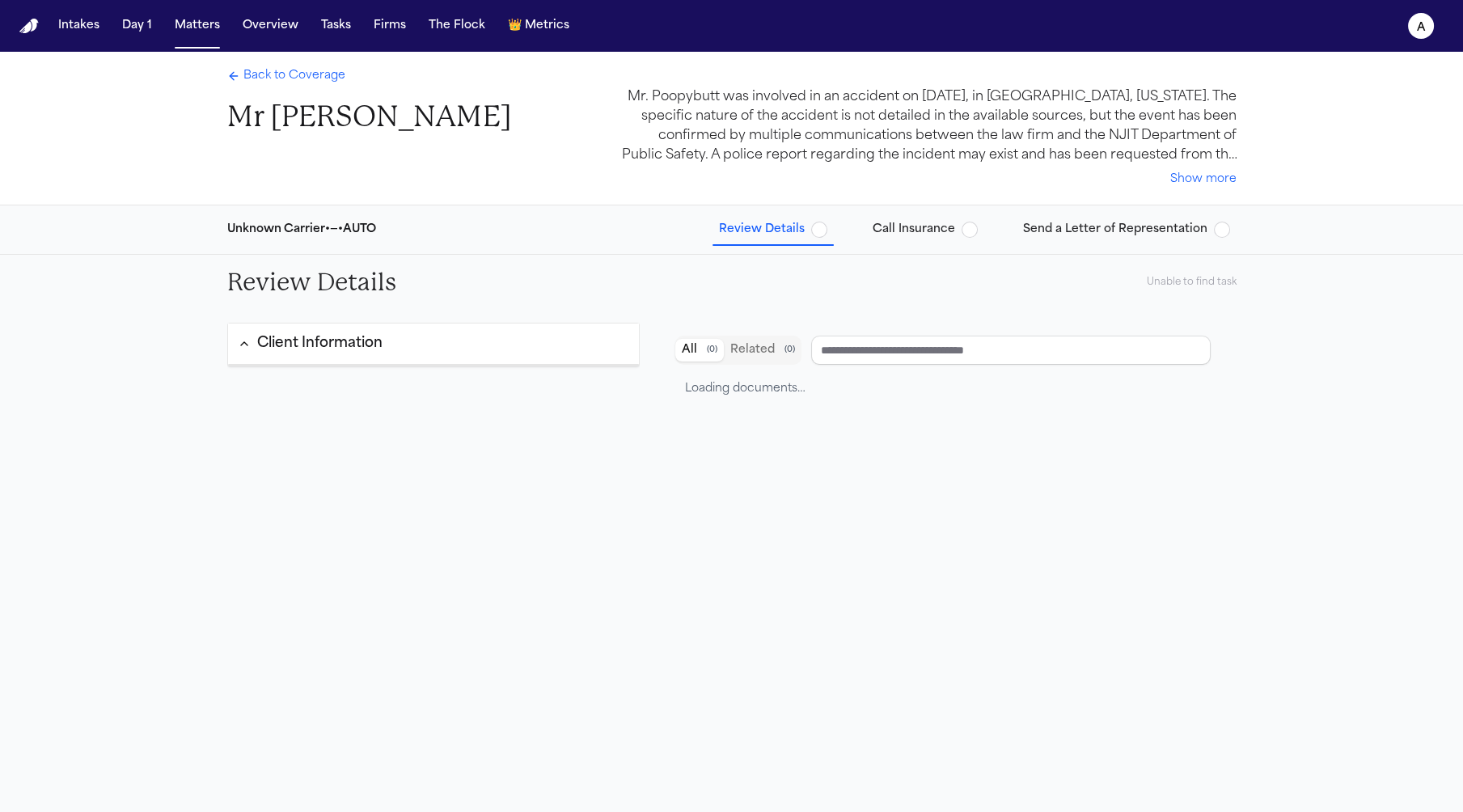
type input "**********"
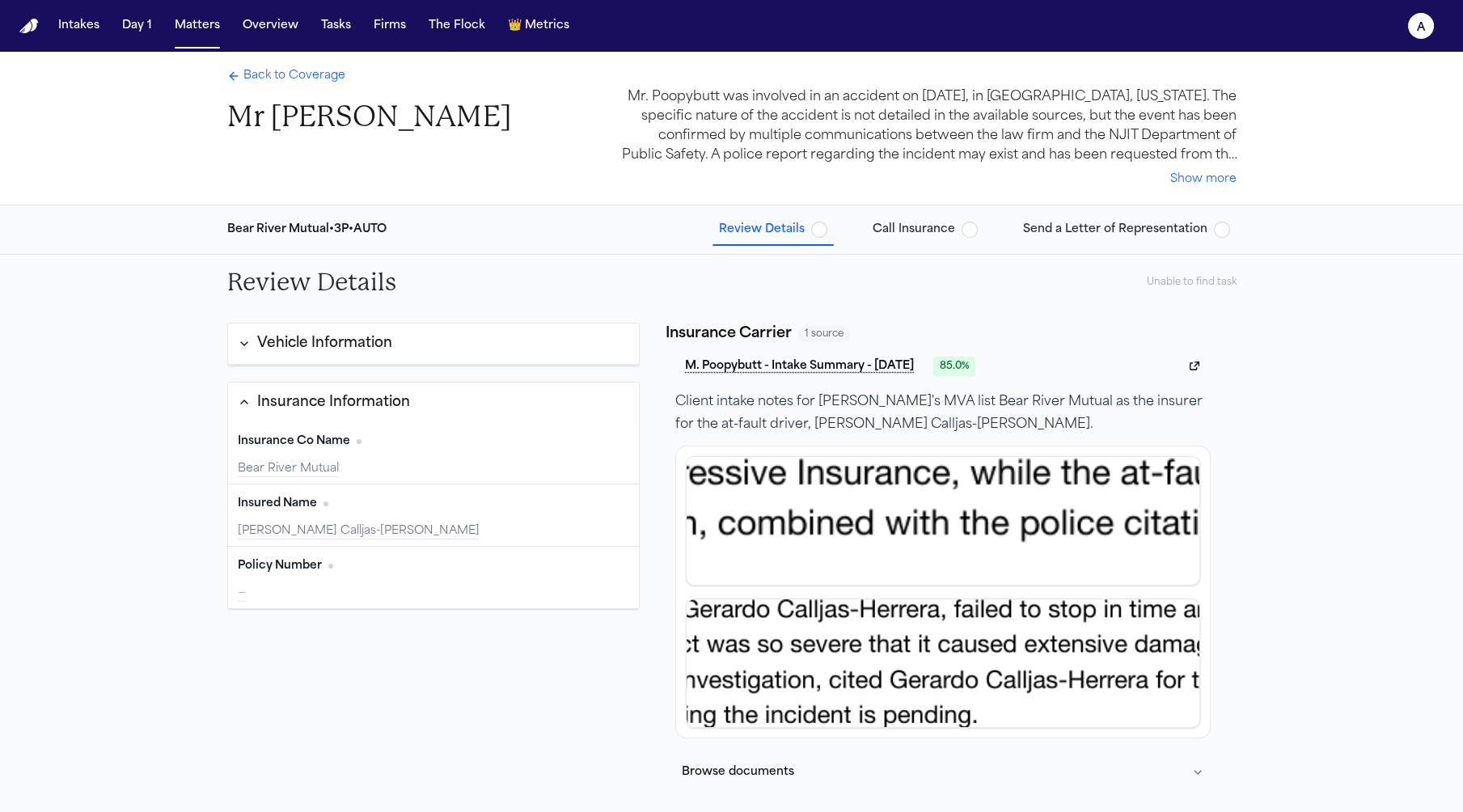
click at [1157, 308] on div "Review Details Unable to find task" at bounding box center [732, 282] width 1035 height 55
click at [1183, 278] on div "Unable to find task" at bounding box center [1191, 282] width 90 height 13
